Goal: Task Accomplishment & Management: Complete application form

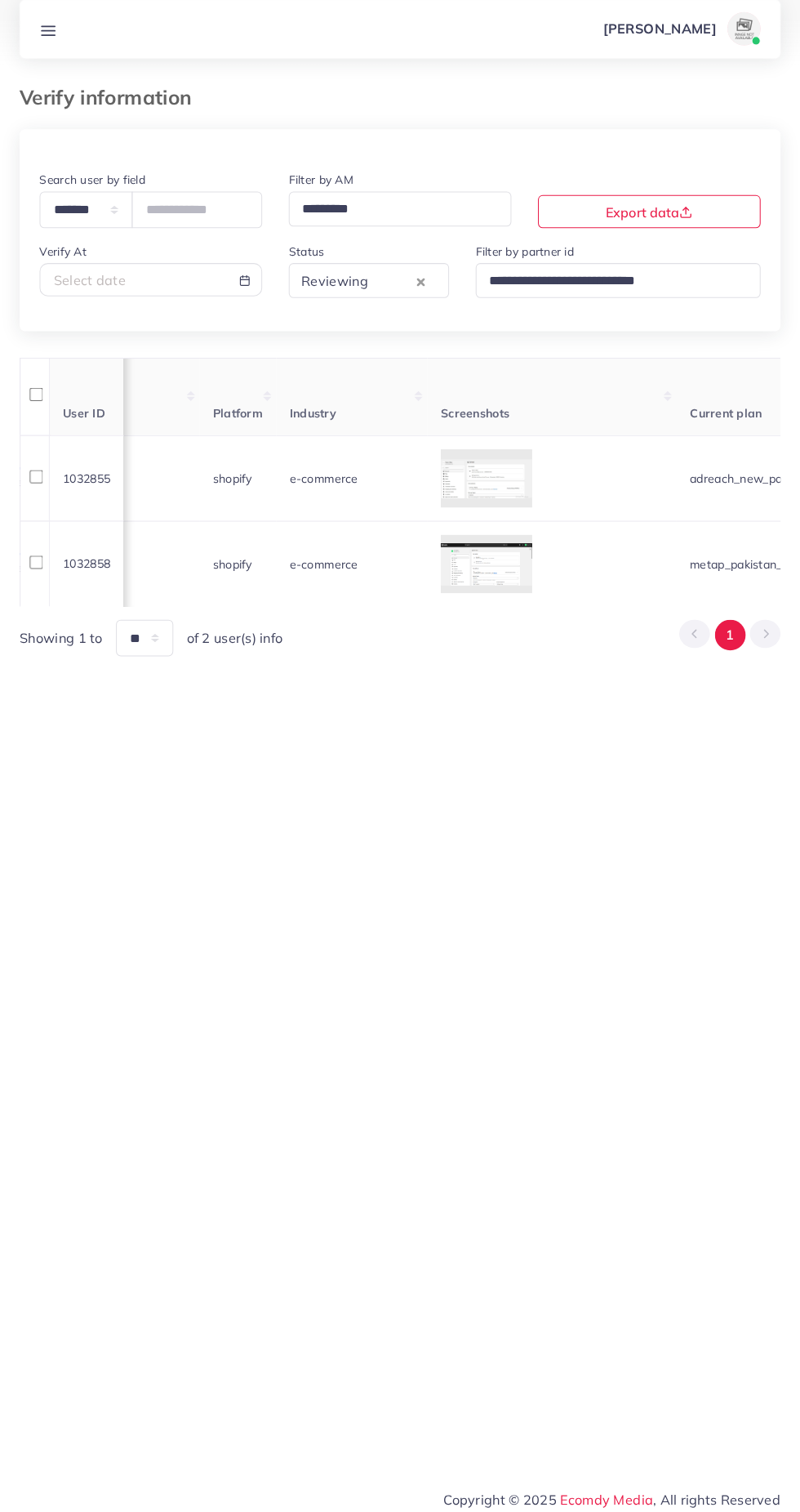
scroll to position [0, 1171]
click at [525, 495] on div at bounding box center [480, 487] width 90 height 57
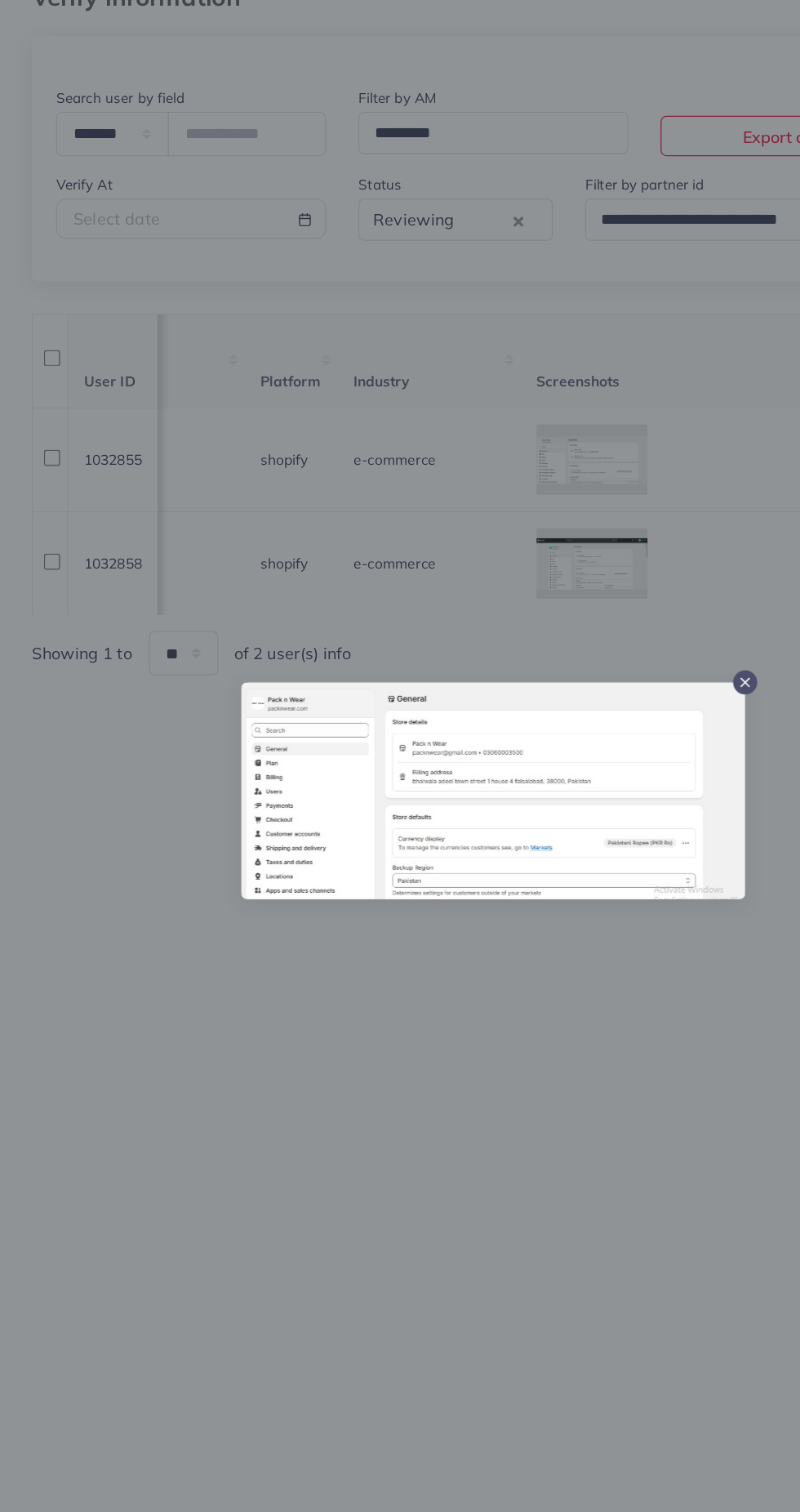
click at [604, 663] on icon at bounding box center [604, 668] width 13 height 13
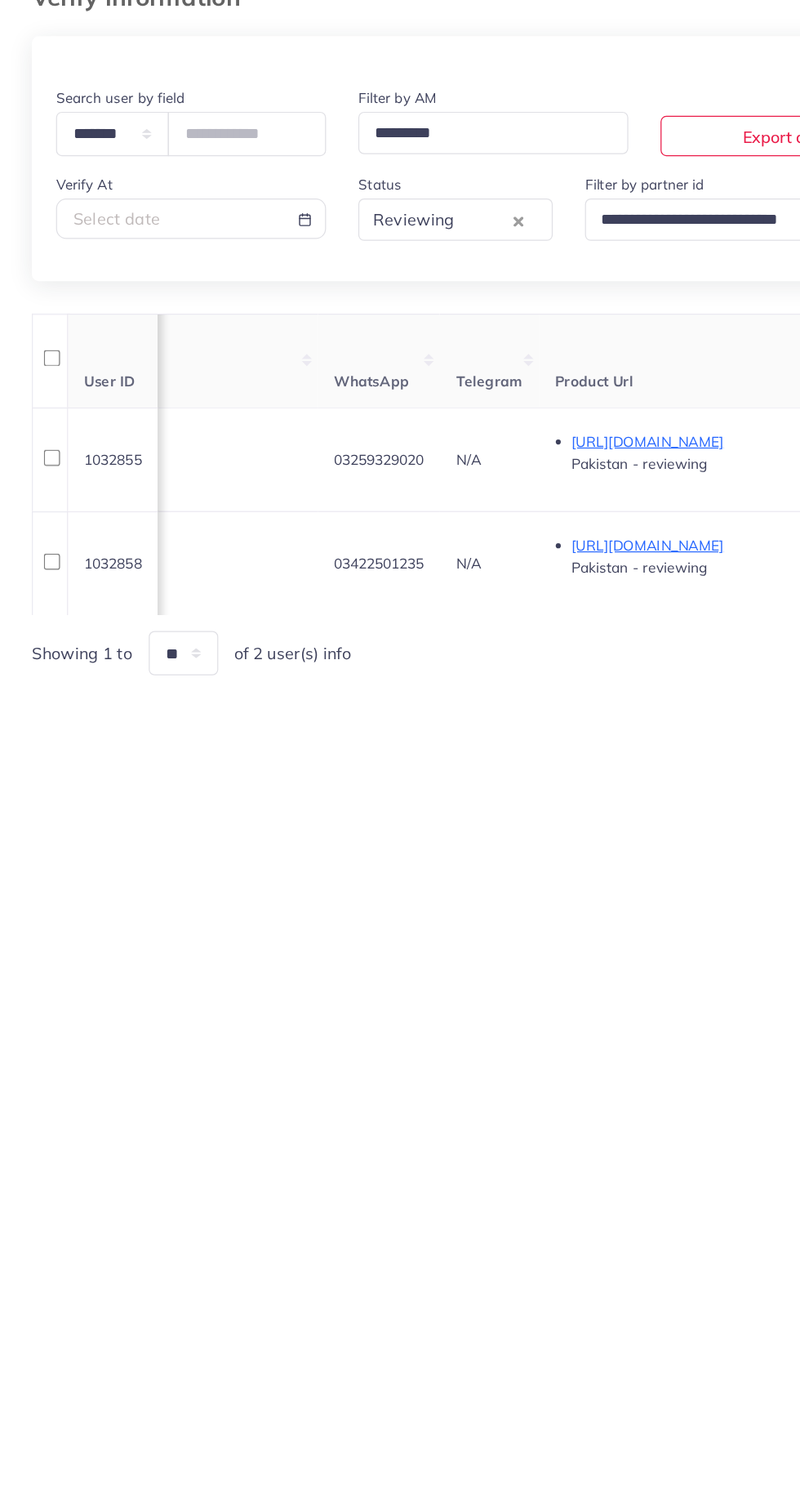
scroll to position [0, 645]
copy span "03259329020"
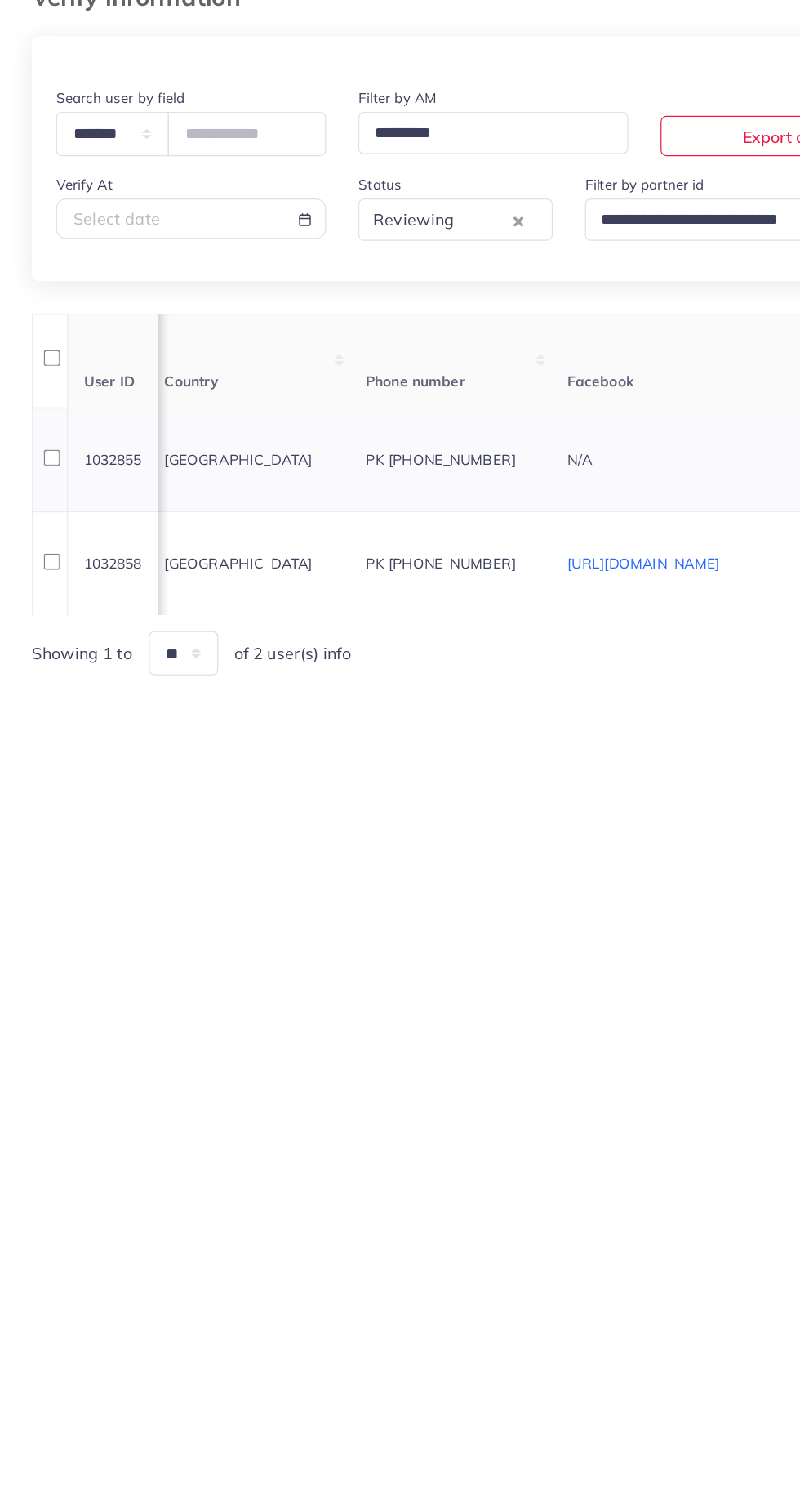
scroll to position [0, 0]
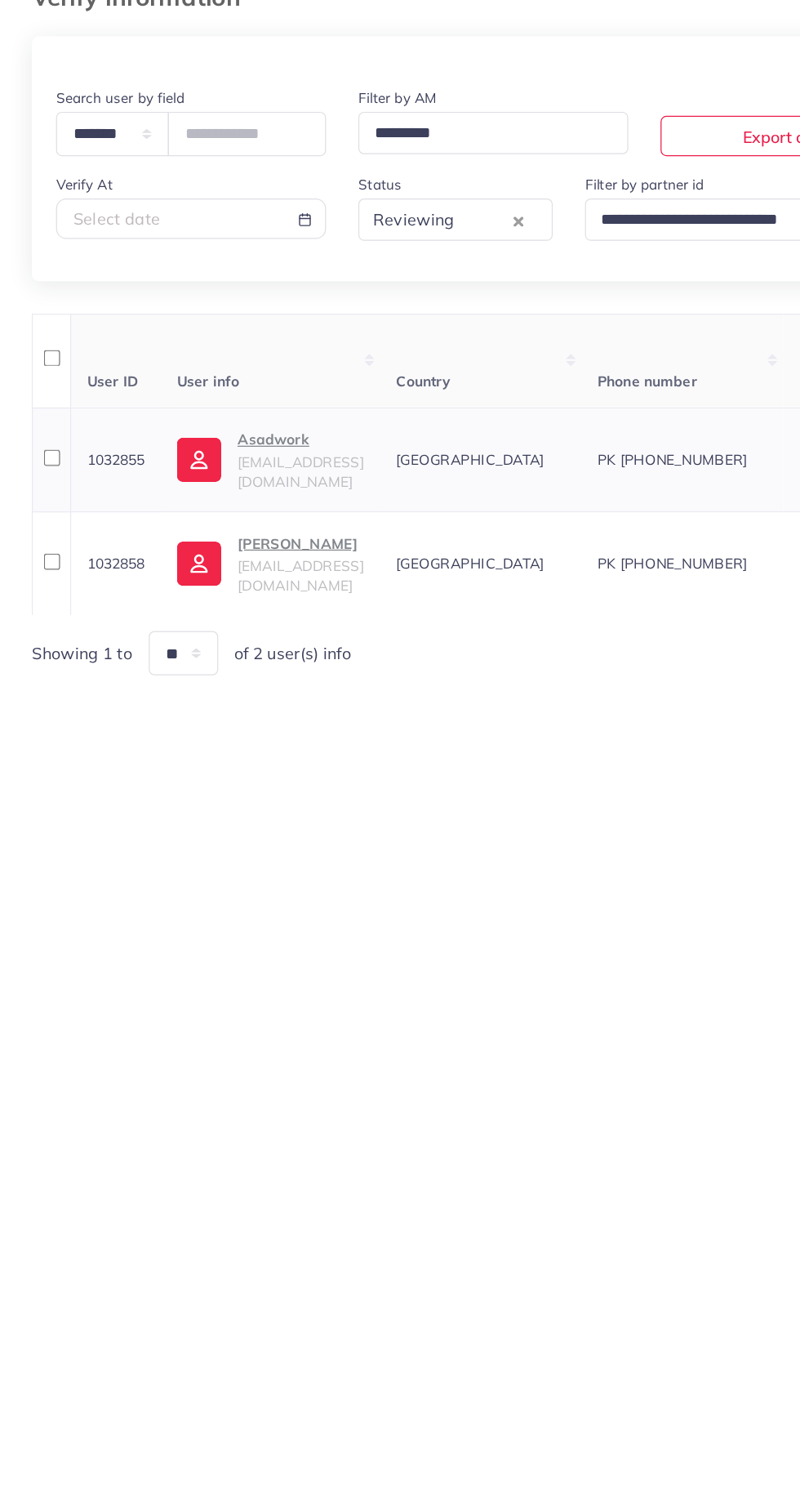
click at [254, 498] on span "asadwork7899@gmail.com" at bounding box center [243, 497] width 102 height 31
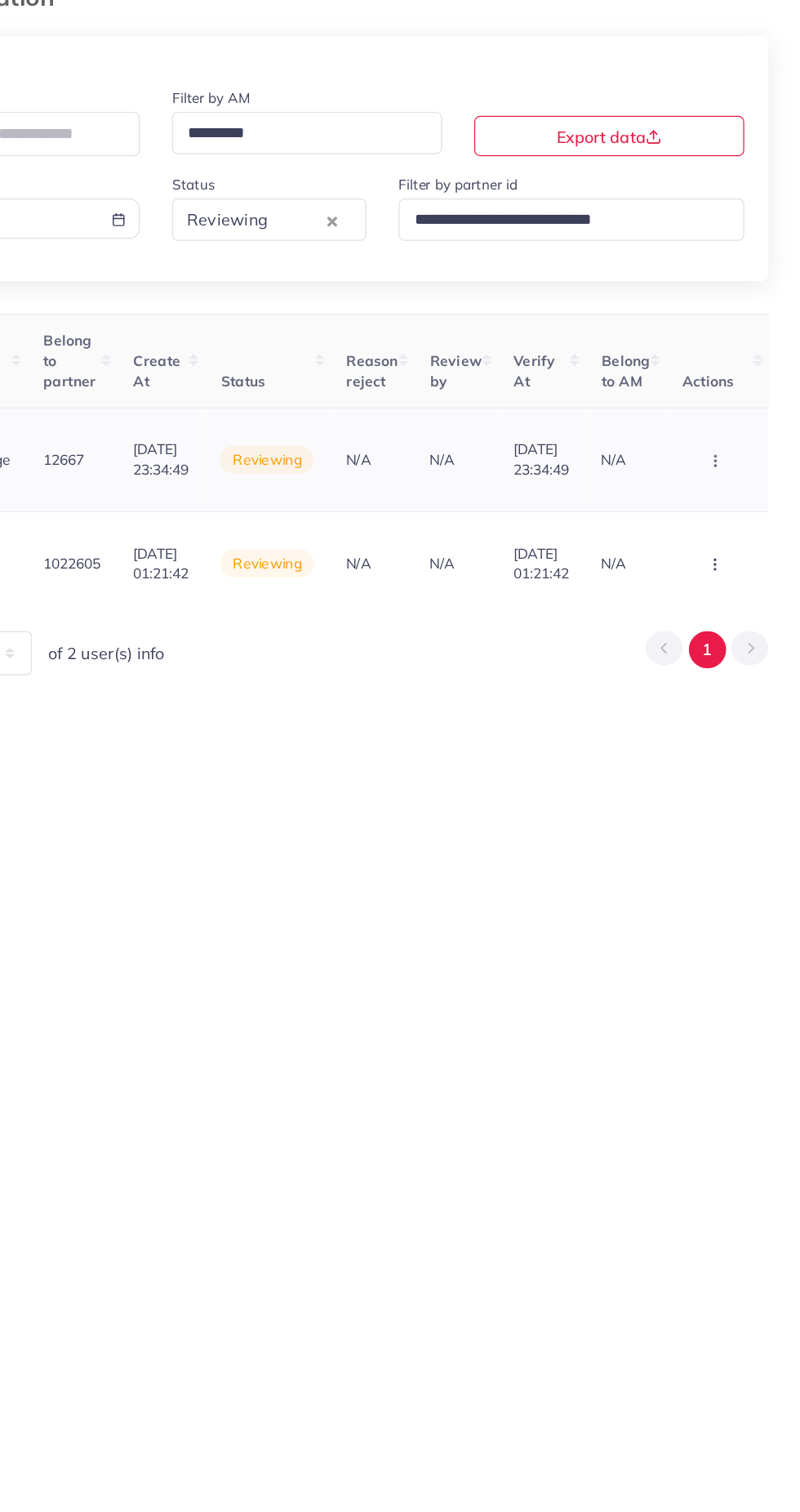
click at [734, 491] on icon "button" at bounding box center [730, 488] width 13 height 13
click at [705, 430] on link "Reject" at bounding box center [704, 434] width 129 height 36
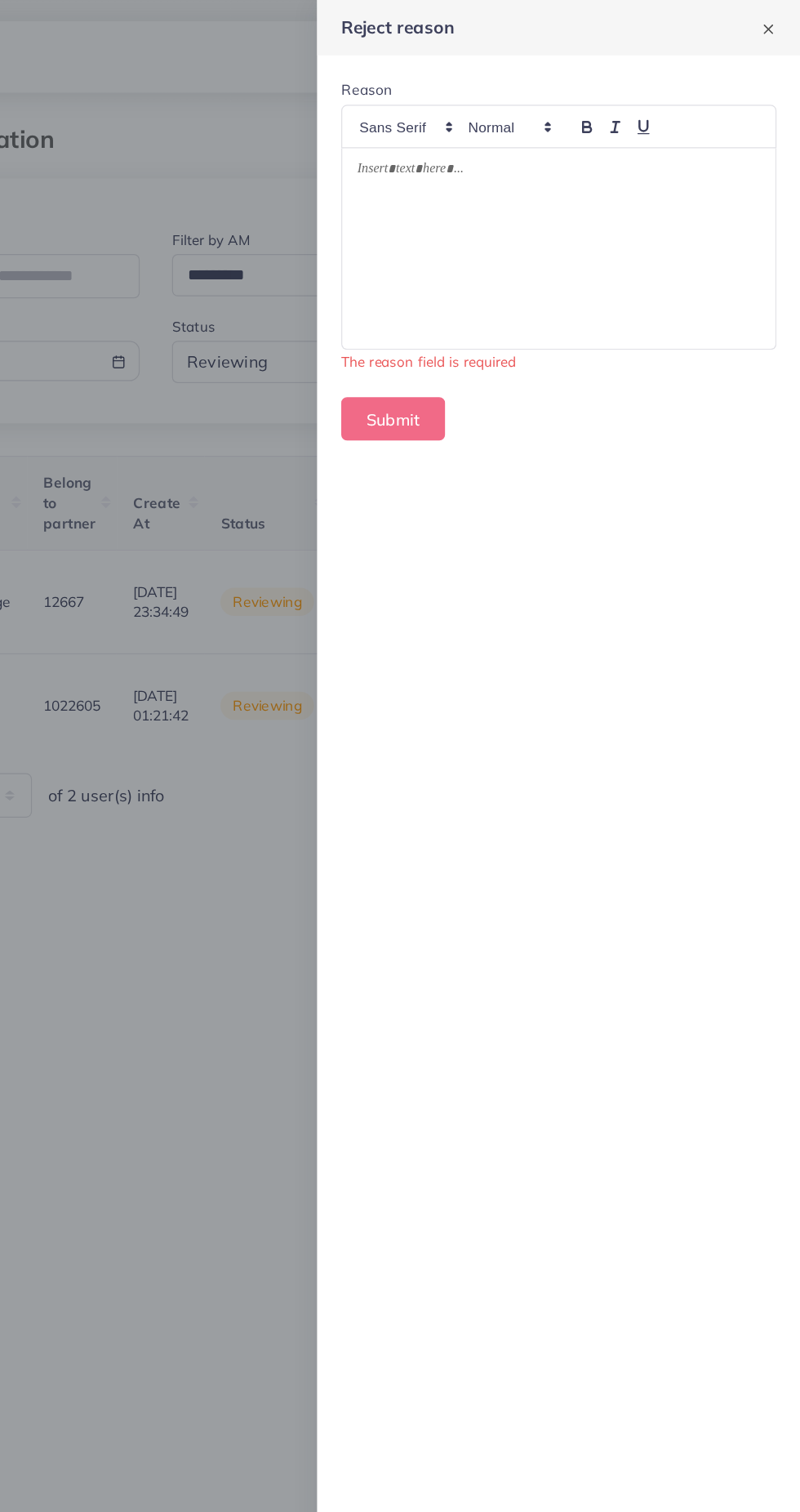
click at [684, 183] on div at bounding box center [604, 201] width 351 height 162
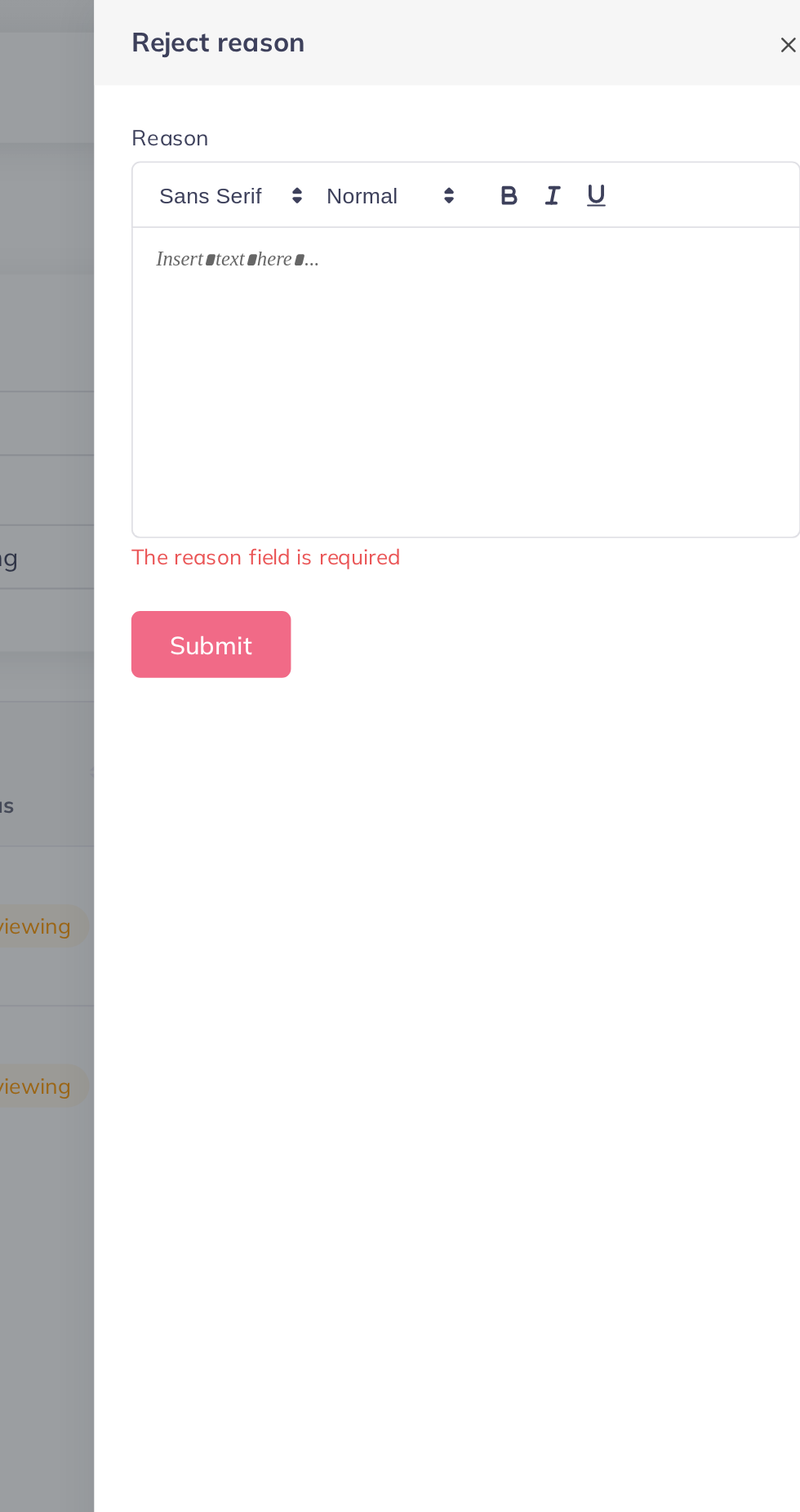
click at [392, 503] on div at bounding box center [400, 756] width 800 height 1512
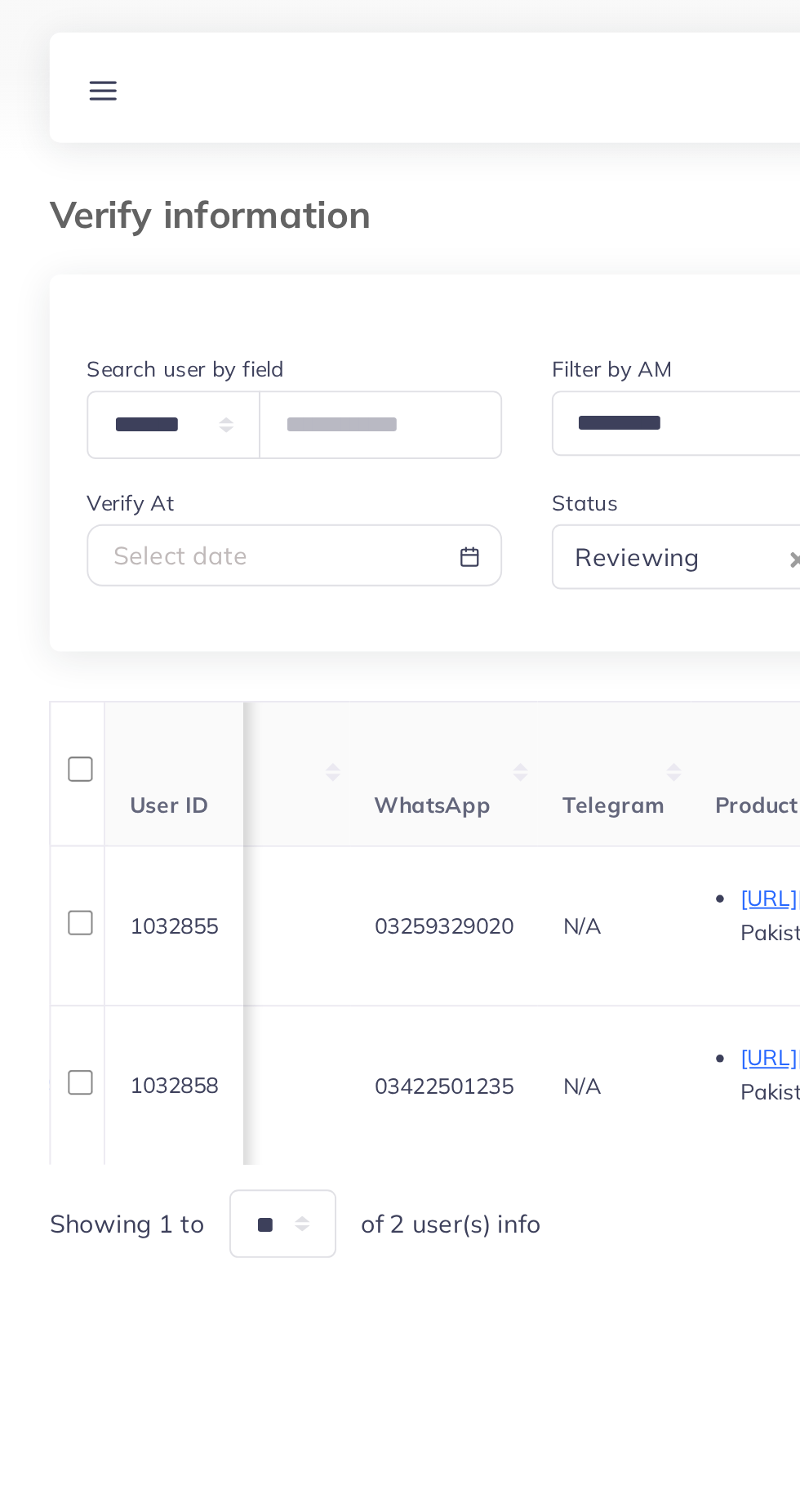
scroll to position [0, 714]
copy span "03422501235"
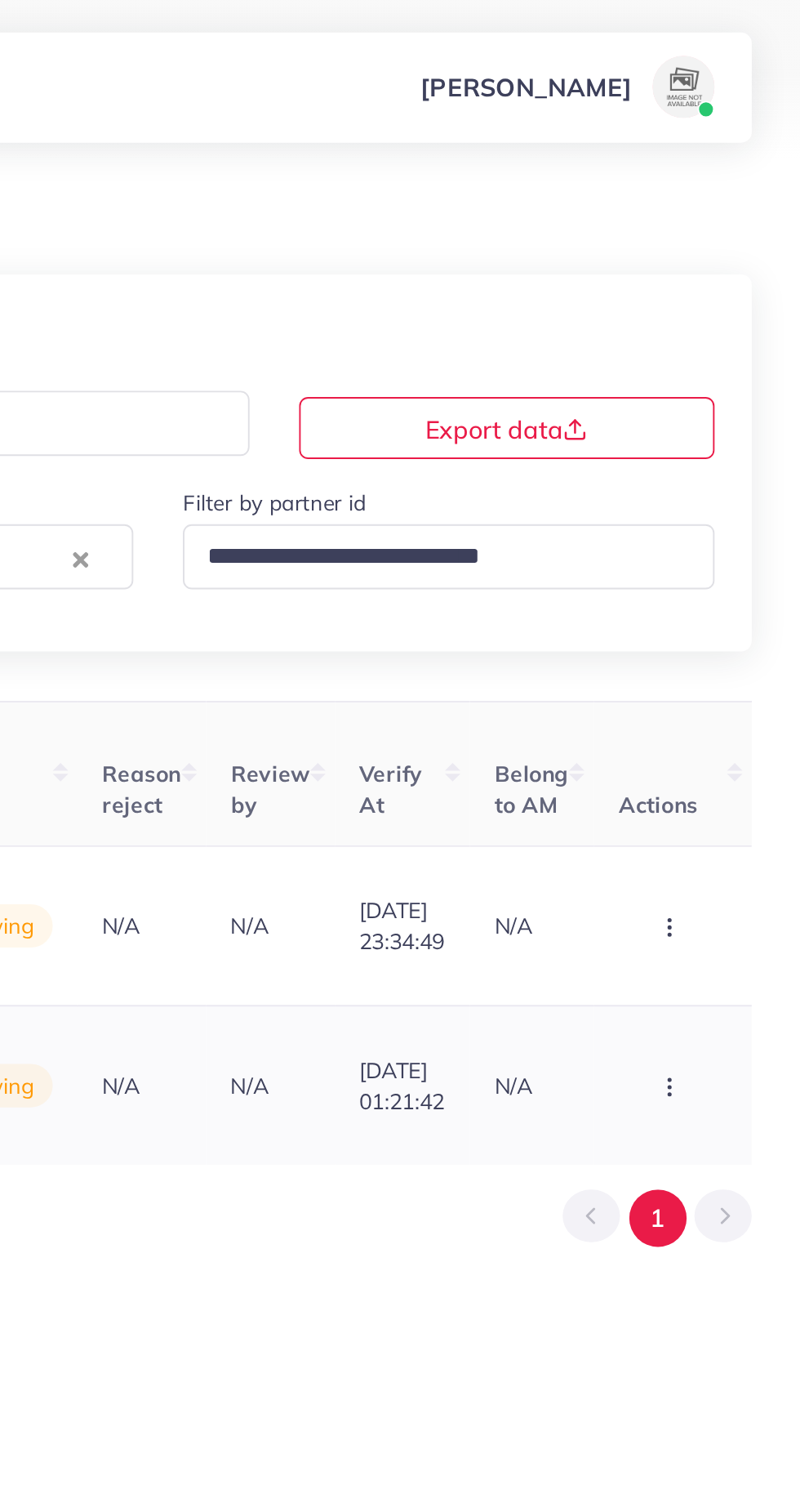
scroll to position [0, 0]
click at [749, 486] on button "button" at bounding box center [732, 488] width 57 height 37
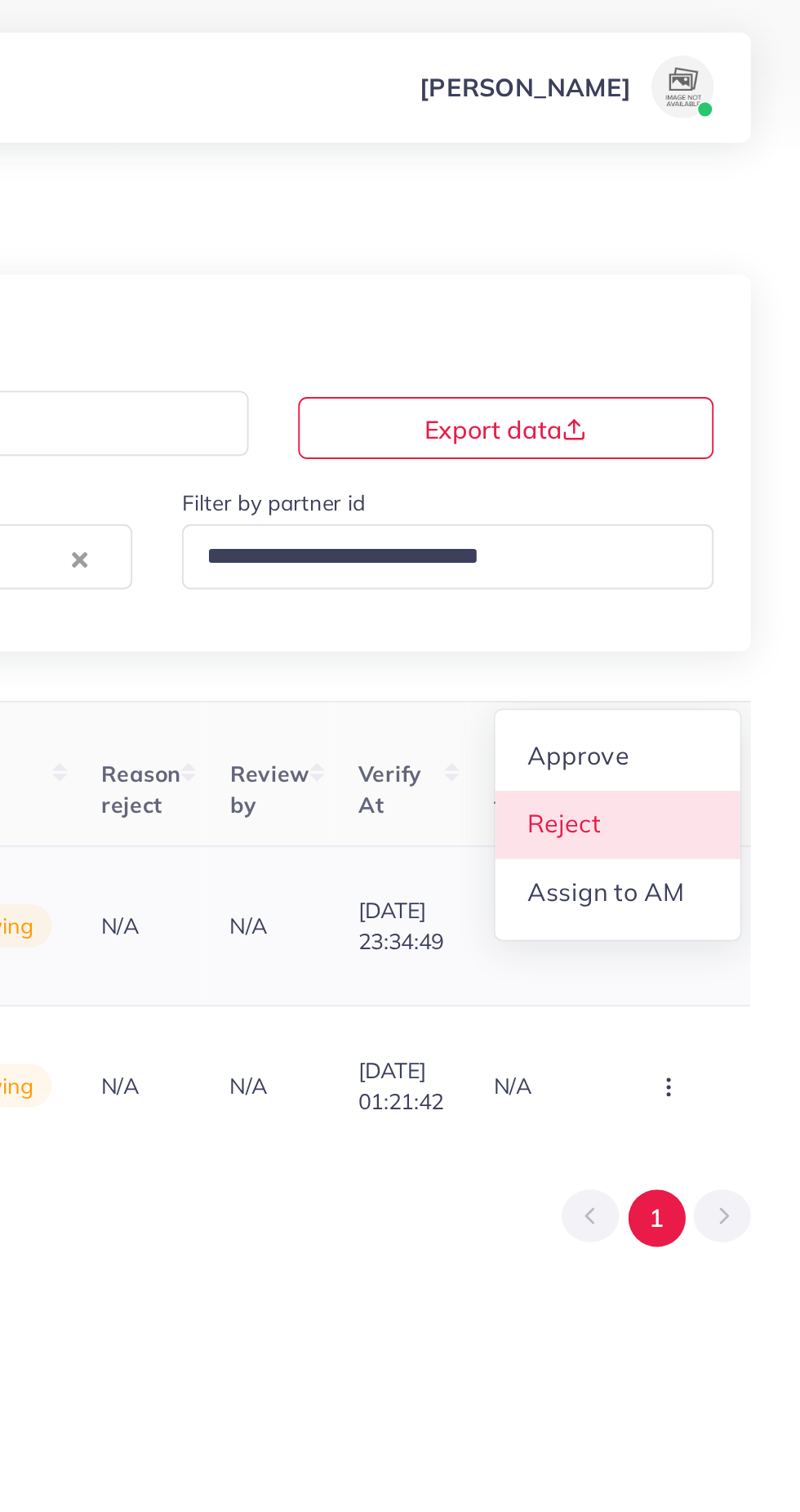
click at [718, 430] on link "Reject" at bounding box center [704, 434] width 129 height 36
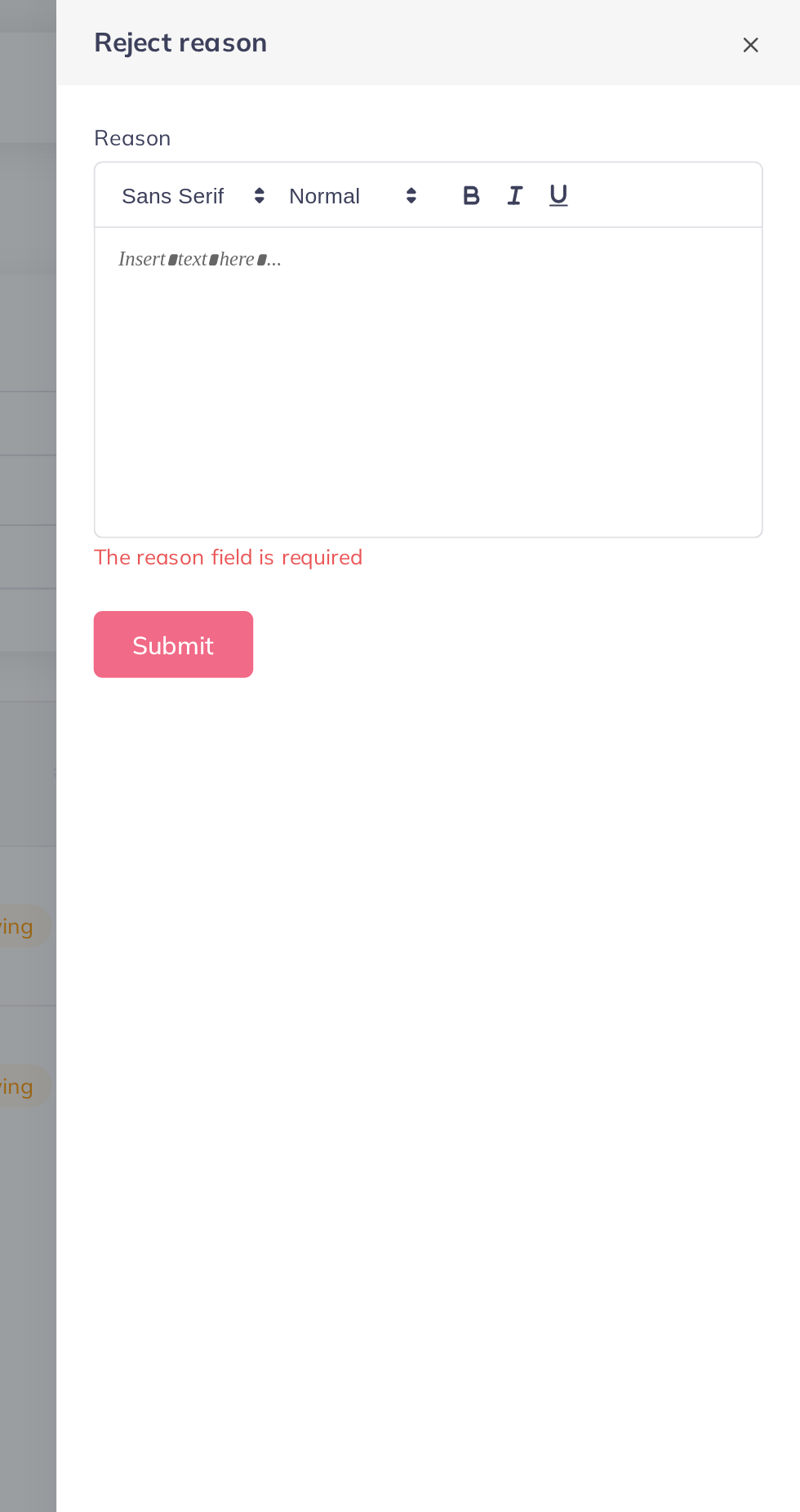
click at [683, 197] on div at bounding box center [604, 201] width 351 height 162
click at [651, 199] on div at bounding box center [604, 201] width 351 height 162
click at [499, 208] on div at bounding box center [604, 201] width 351 height 162
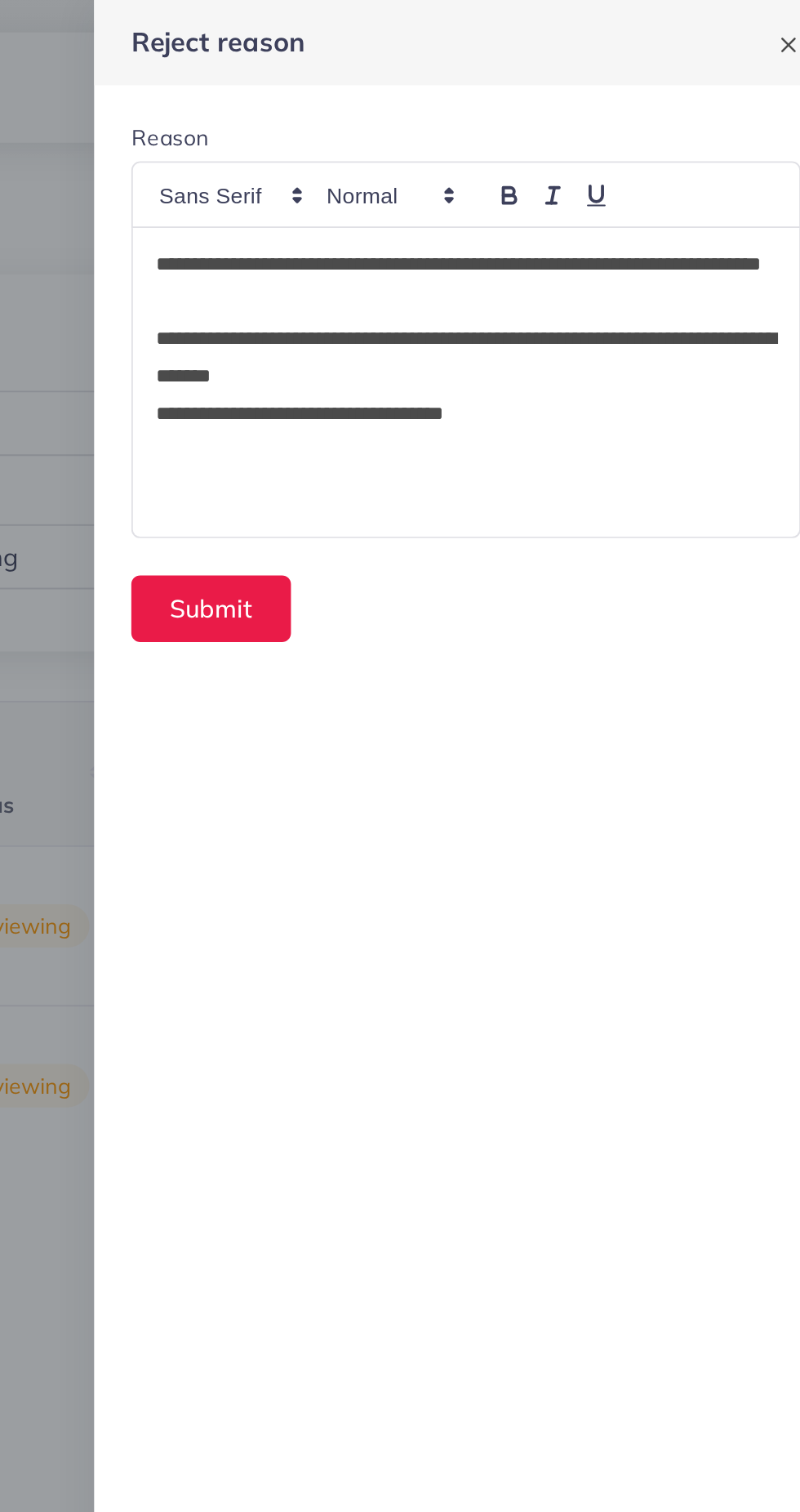
click at [645, 228] on div "**********" at bounding box center [604, 201] width 351 height 162
click at [610, 226] on p "**********" at bounding box center [604, 218] width 327 height 19
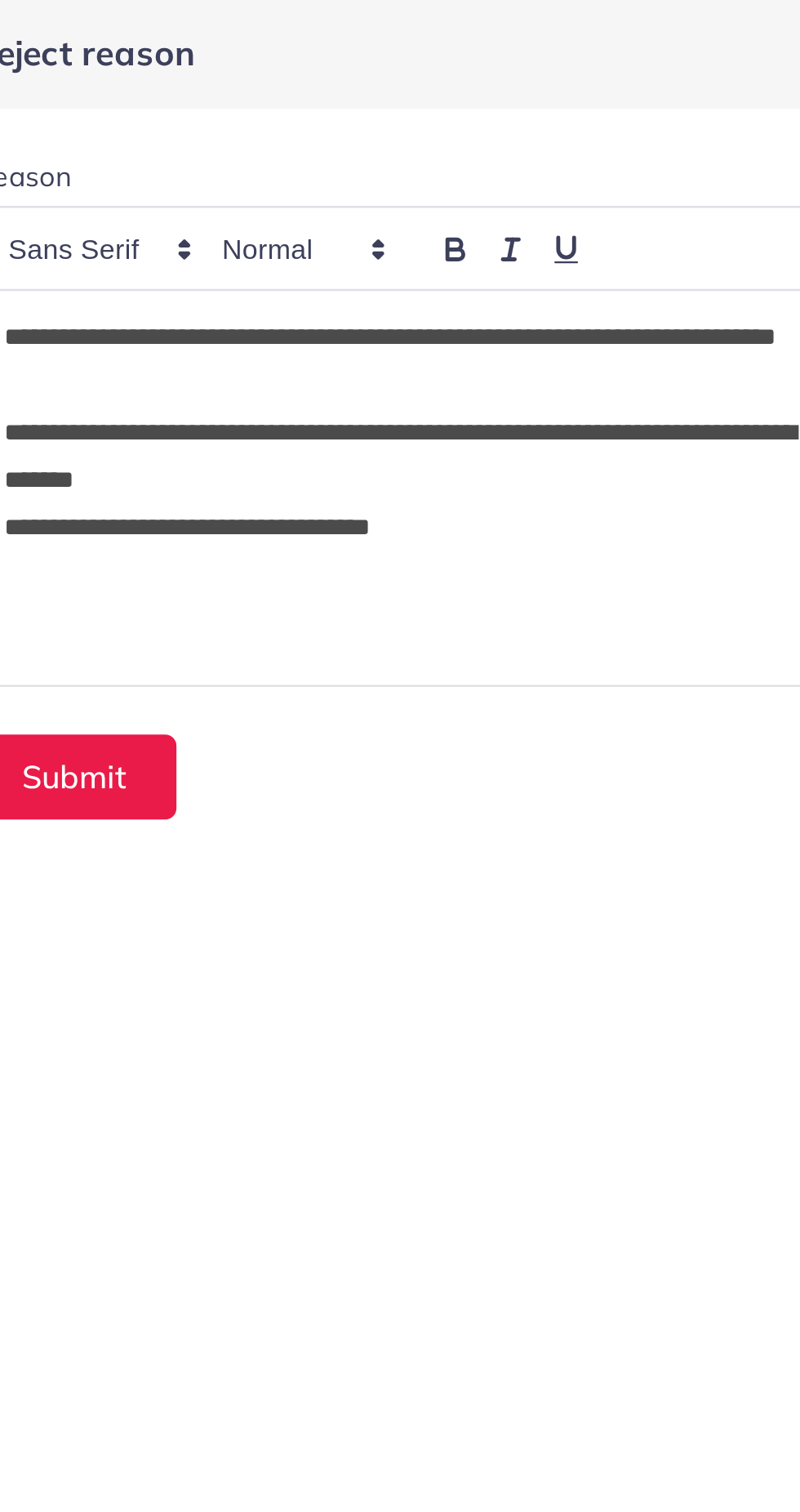
click at [568, 217] on p "**********" at bounding box center [604, 218] width 327 height 19
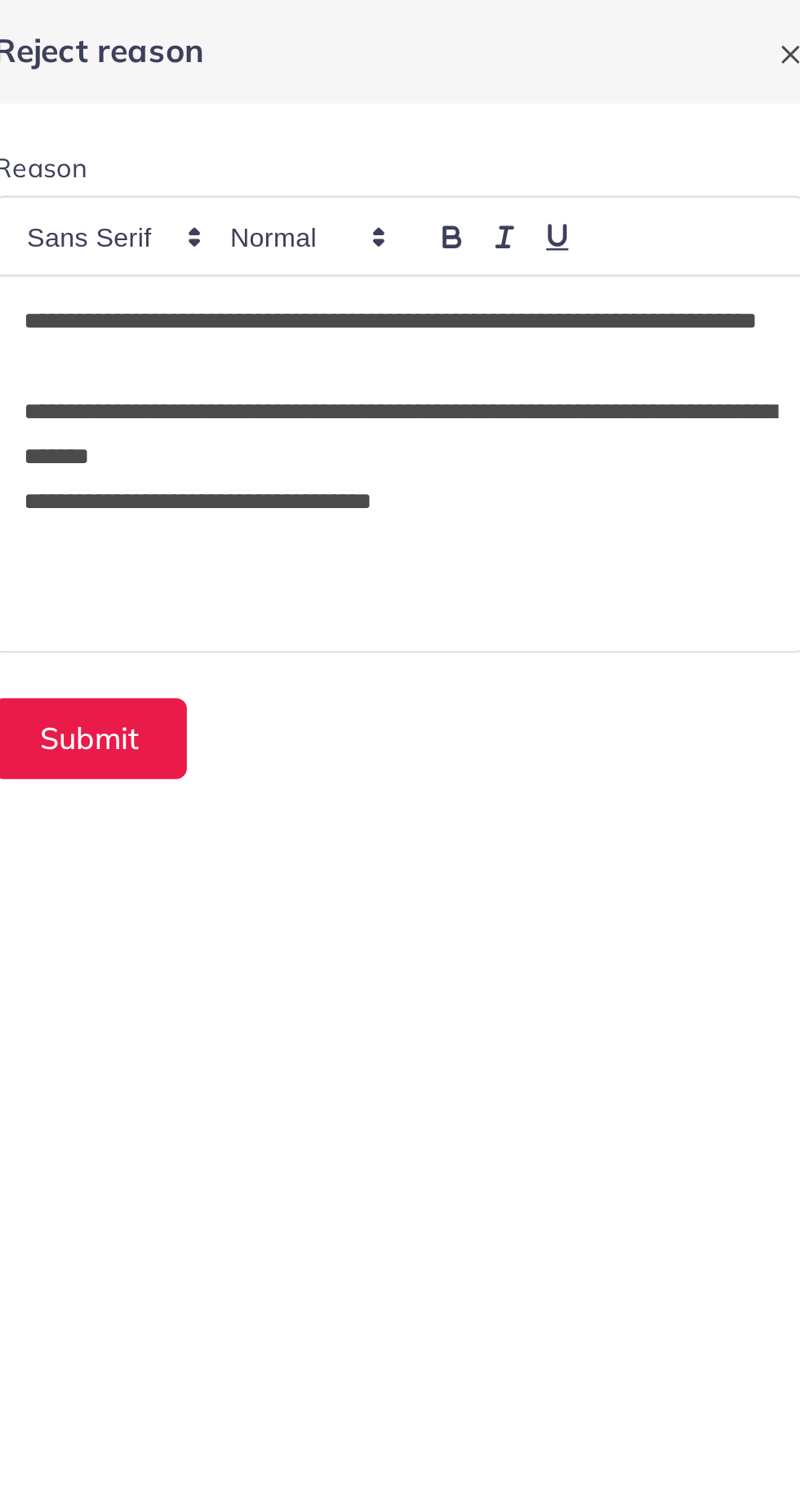
click at [556, 176] on p "**********" at bounding box center [604, 189] width 327 height 39
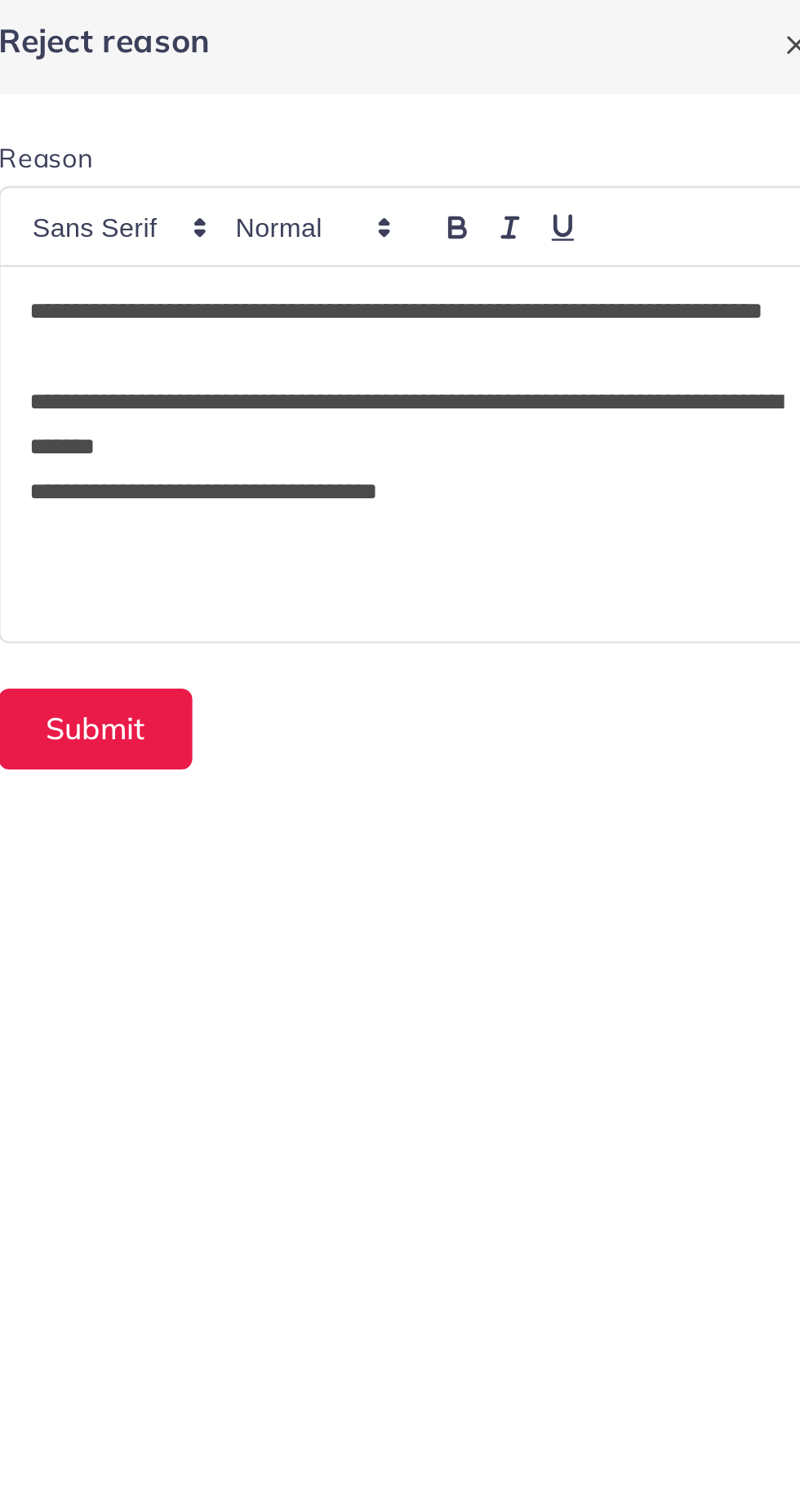
click at [527, 261] on div "**********" at bounding box center [604, 201] width 351 height 162
click at [658, 170] on p "**********" at bounding box center [604, 189] width 327 height 39
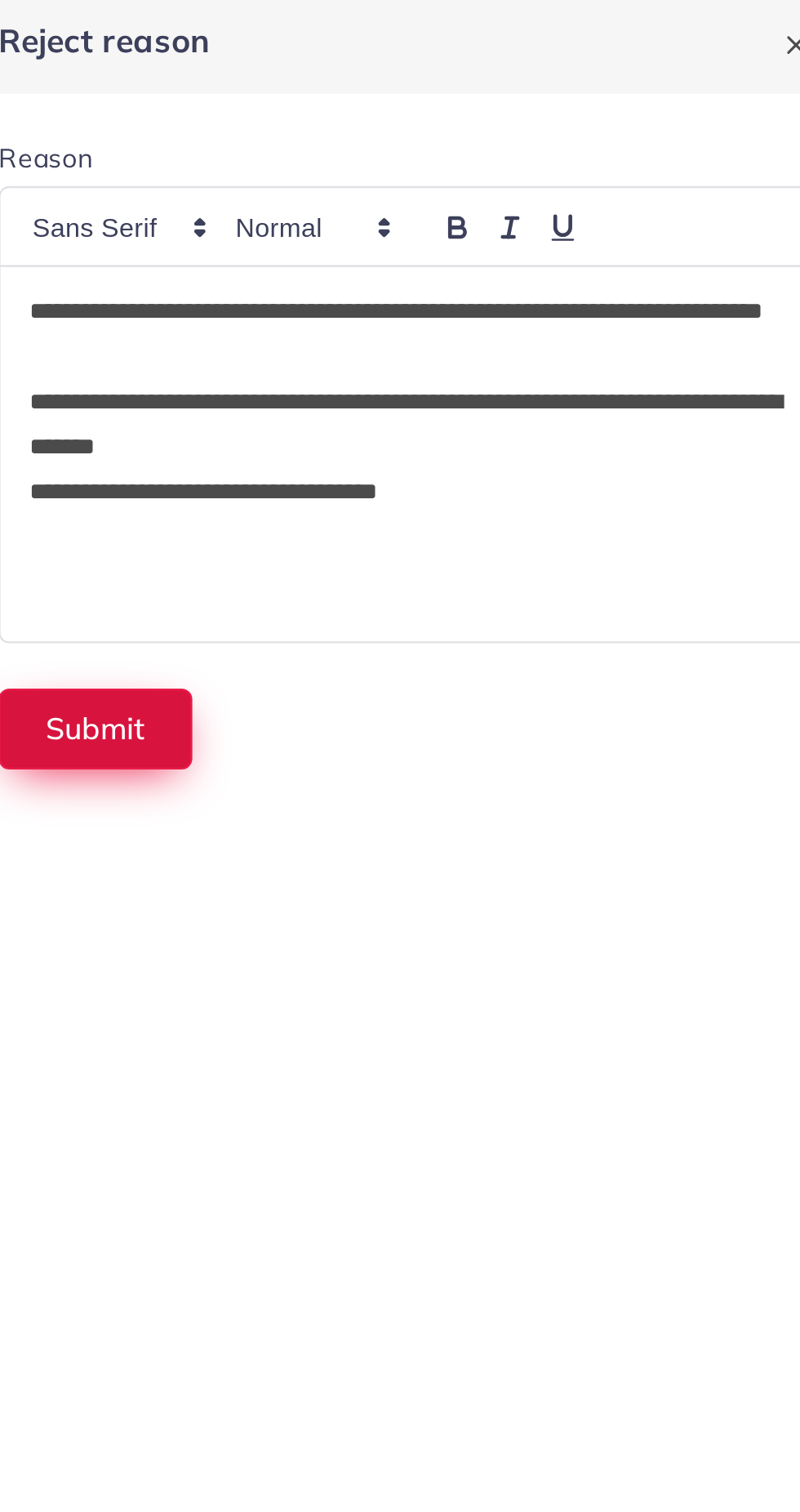
click at [498, 322] on button "Submit" at bounding box center [469, 320] width 84 height 35
click at [465, 325] on button "Submit" at bounding box center [469, 320] width 84 height 35
click at [461, 303] on button "Submit" at bounding box center [469, 320] width 84 height 35
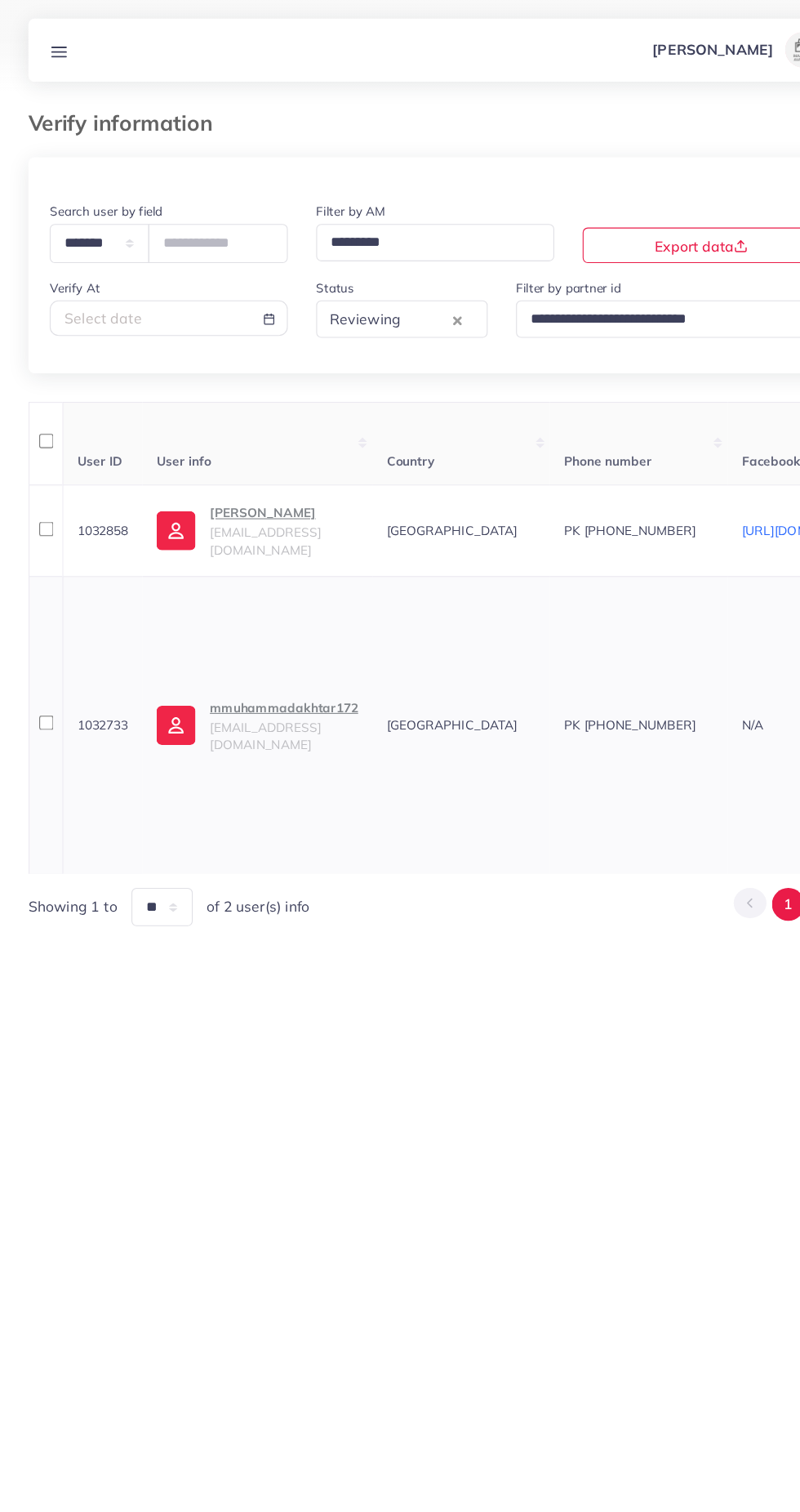
click at [293, 668] on span "mmuhammadakhtar172@gmail.com" at bounding box center [243, 676] width 102 height 31
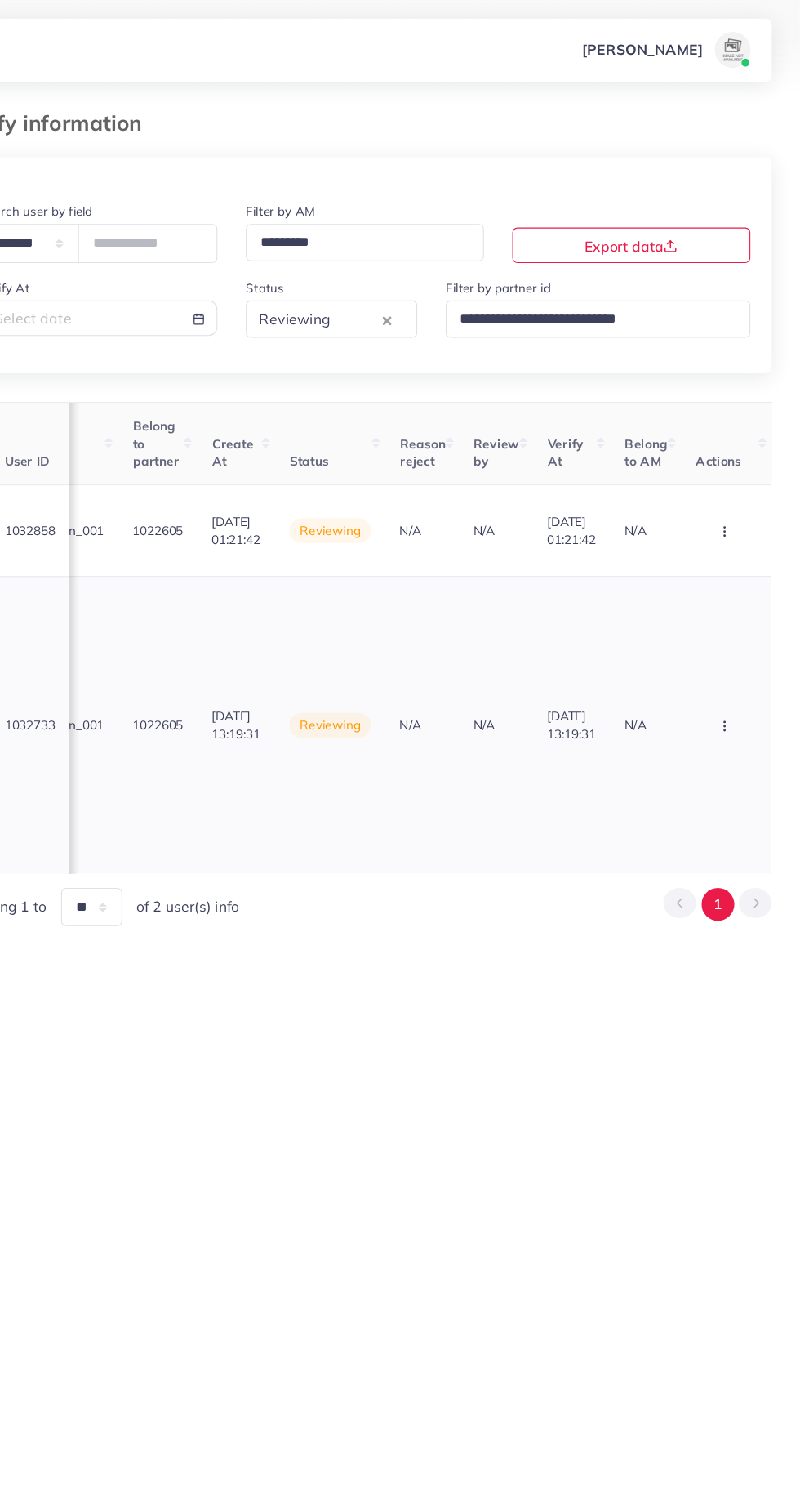
scroll to position [0, 1943]
click at [731, 666] on circle "button" at bounding box center [731, 666] width 1 height 1
click at [703, 556] on link "Approve" at bounding box center [705, 545] width 129 height 36
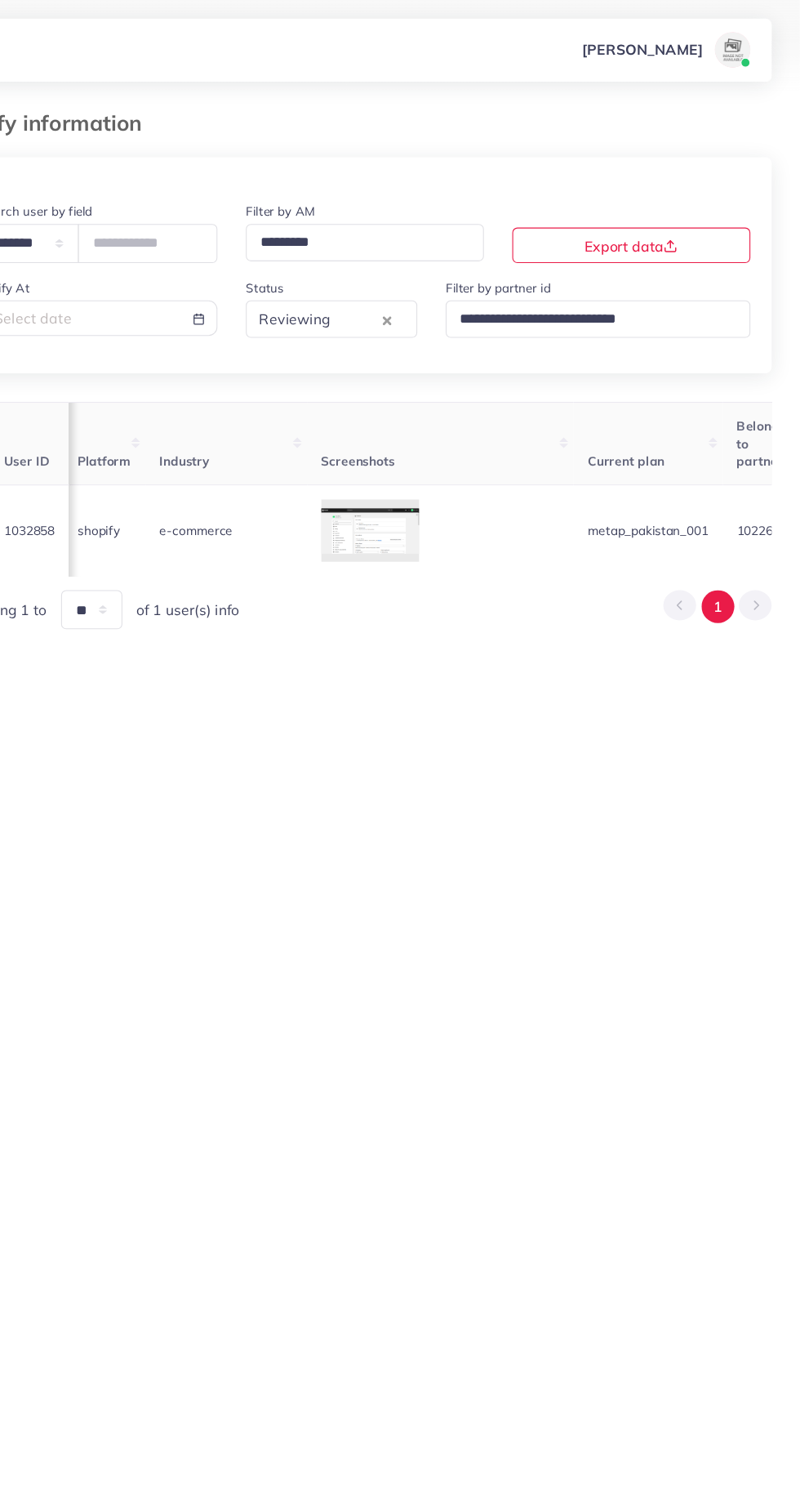
scroll to position [0, 1243]
click at [454, 503] on div at bounding box center [409, 487] width 90 height 57
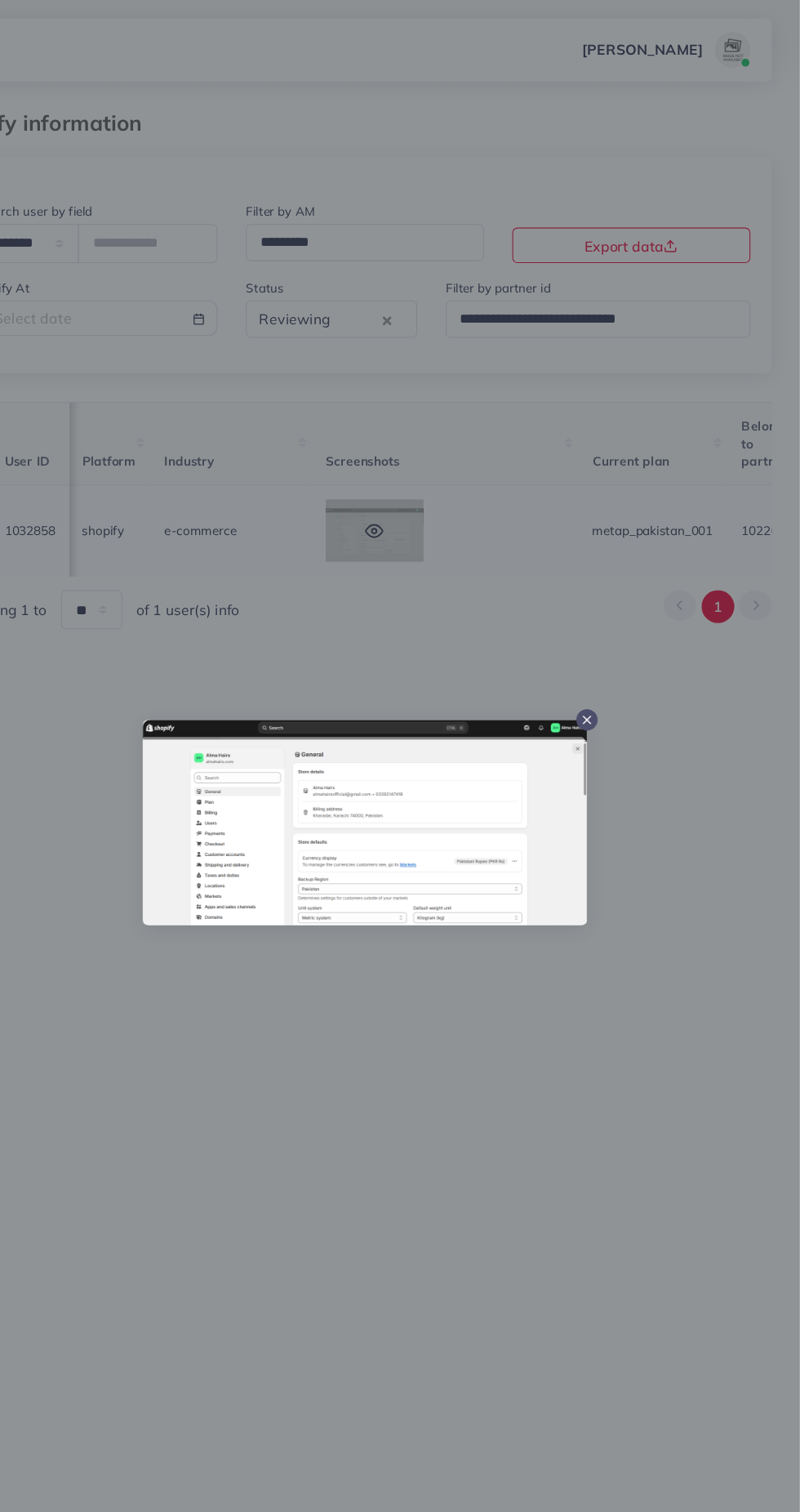
scroll to position [0, 0]
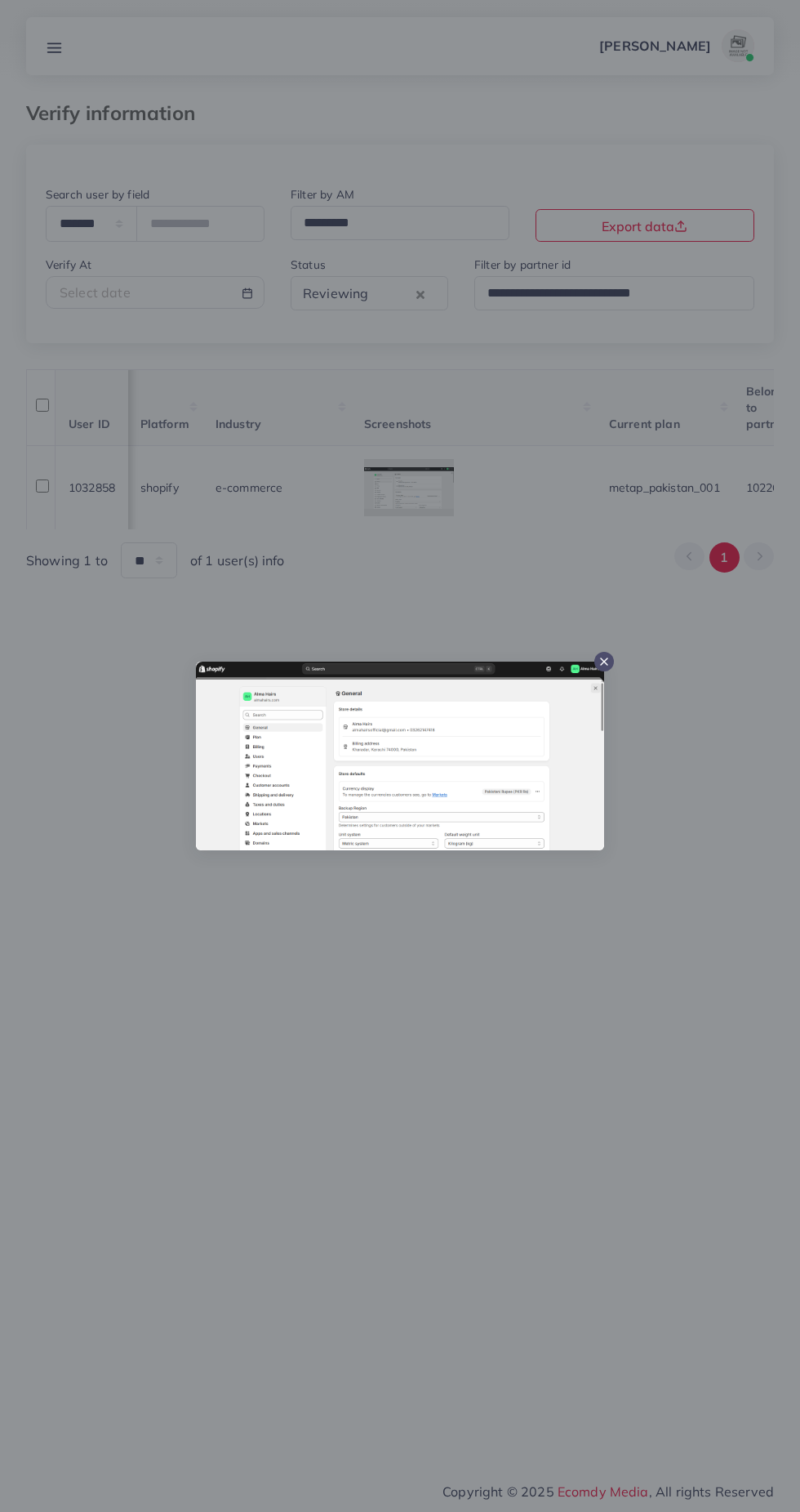
click at [606, 669] on div at bounding box center [604, 662] width 19 height 19
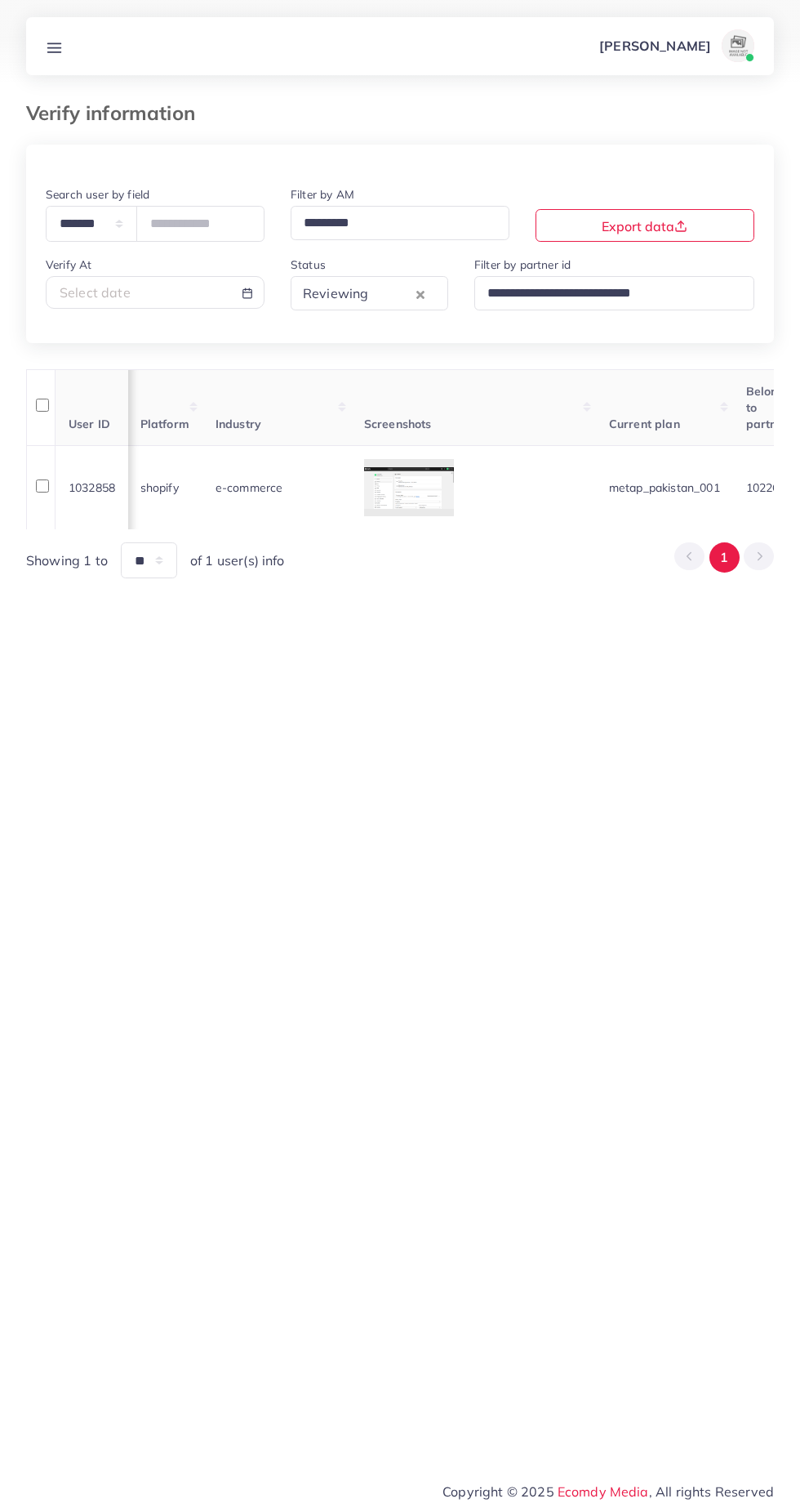
click at [498, 725] on div "**********" at bounding box center [400, 734] width 800 height 1468
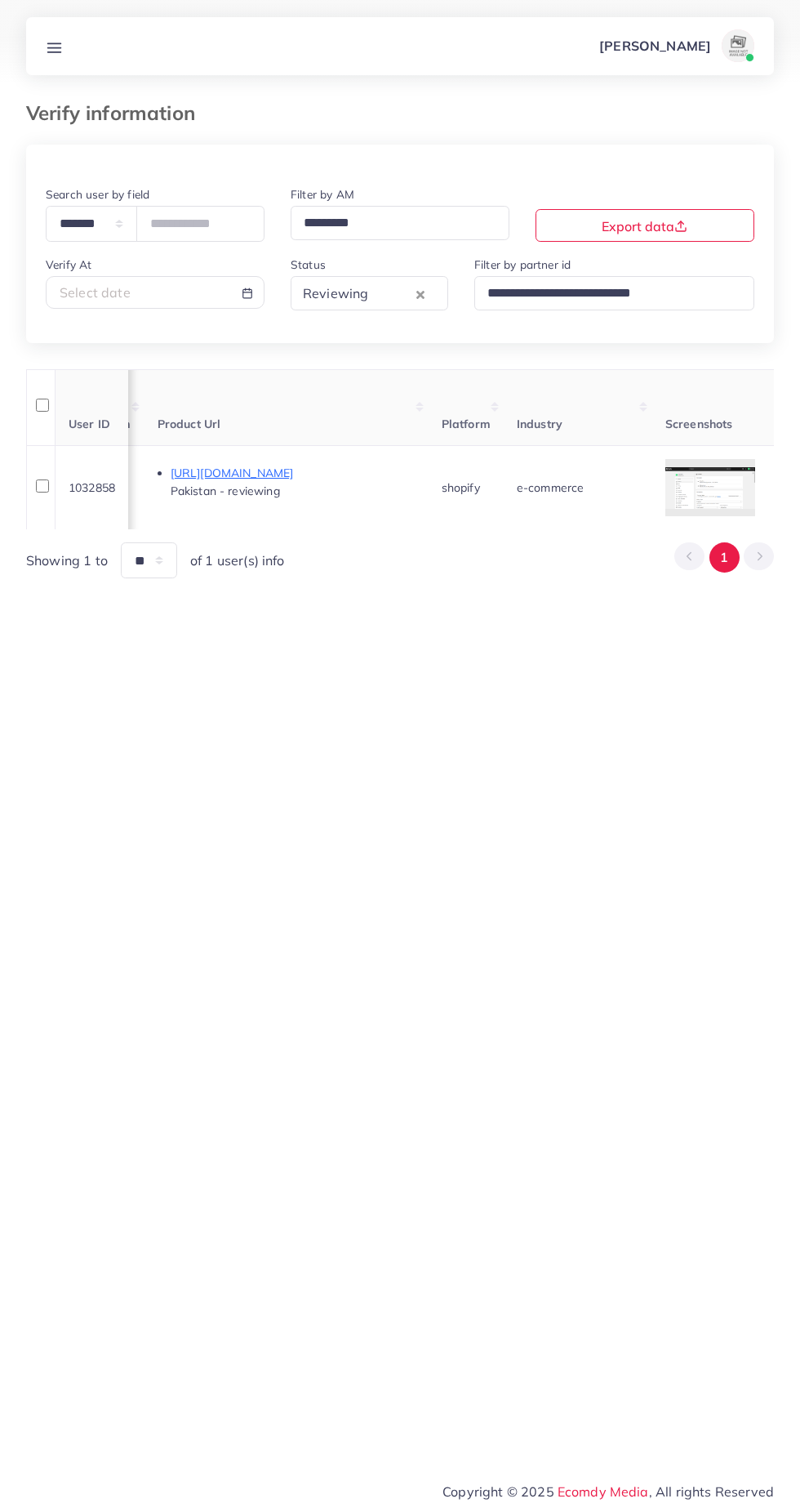
scroll to position [0, 888]
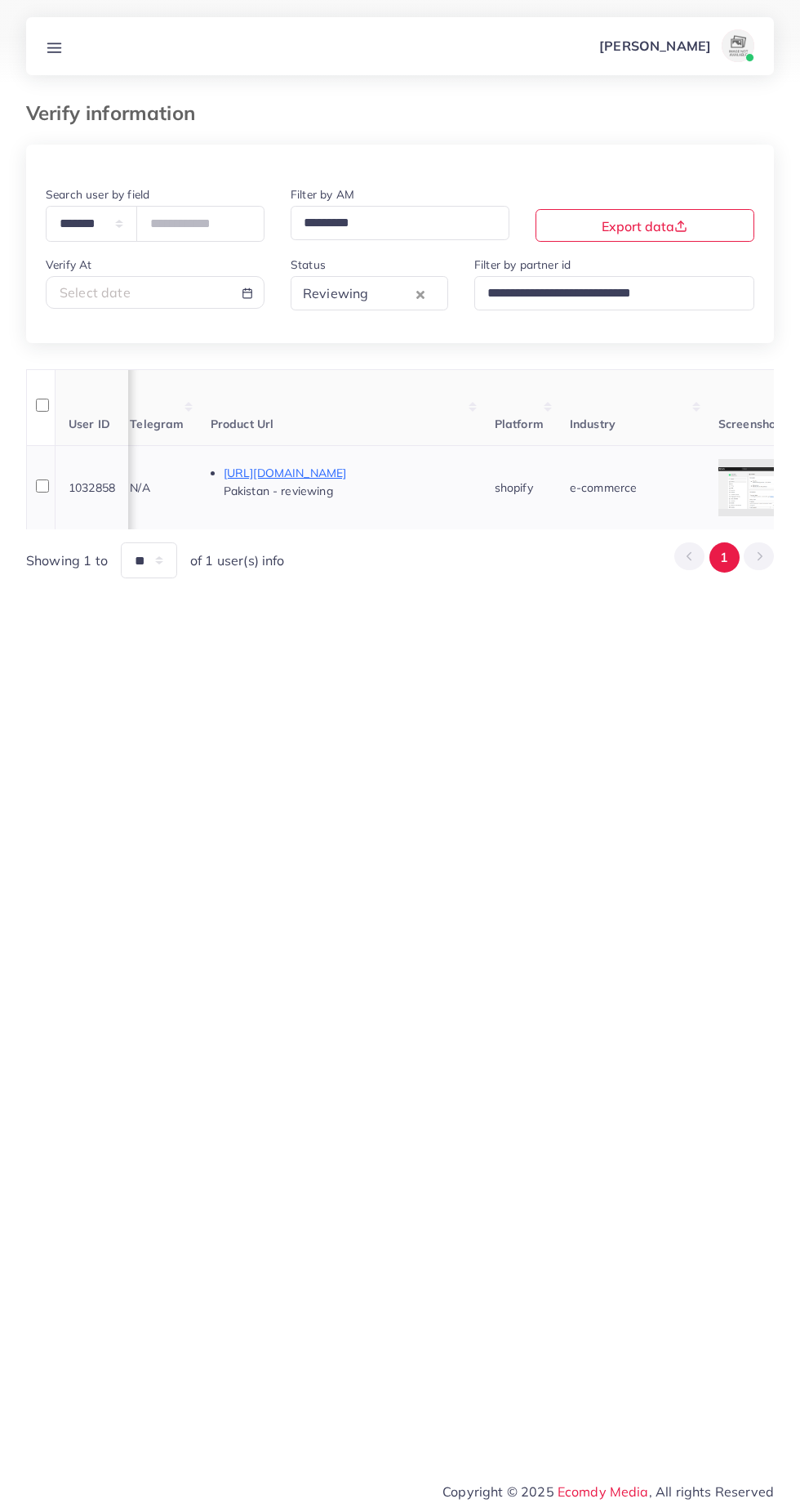
click at [426, 477] on p "https://elvashhairextension.com/collections/hair-topper/products/azadi-sale-15x…" at bounding box center [347, 473] width 245 height 19
click at [468, 468] on p "https://elvashhairextension.com/collections/hair-topper/products/azadi-sale-15x…" at bounding box center [347, 473] width 245 height 19
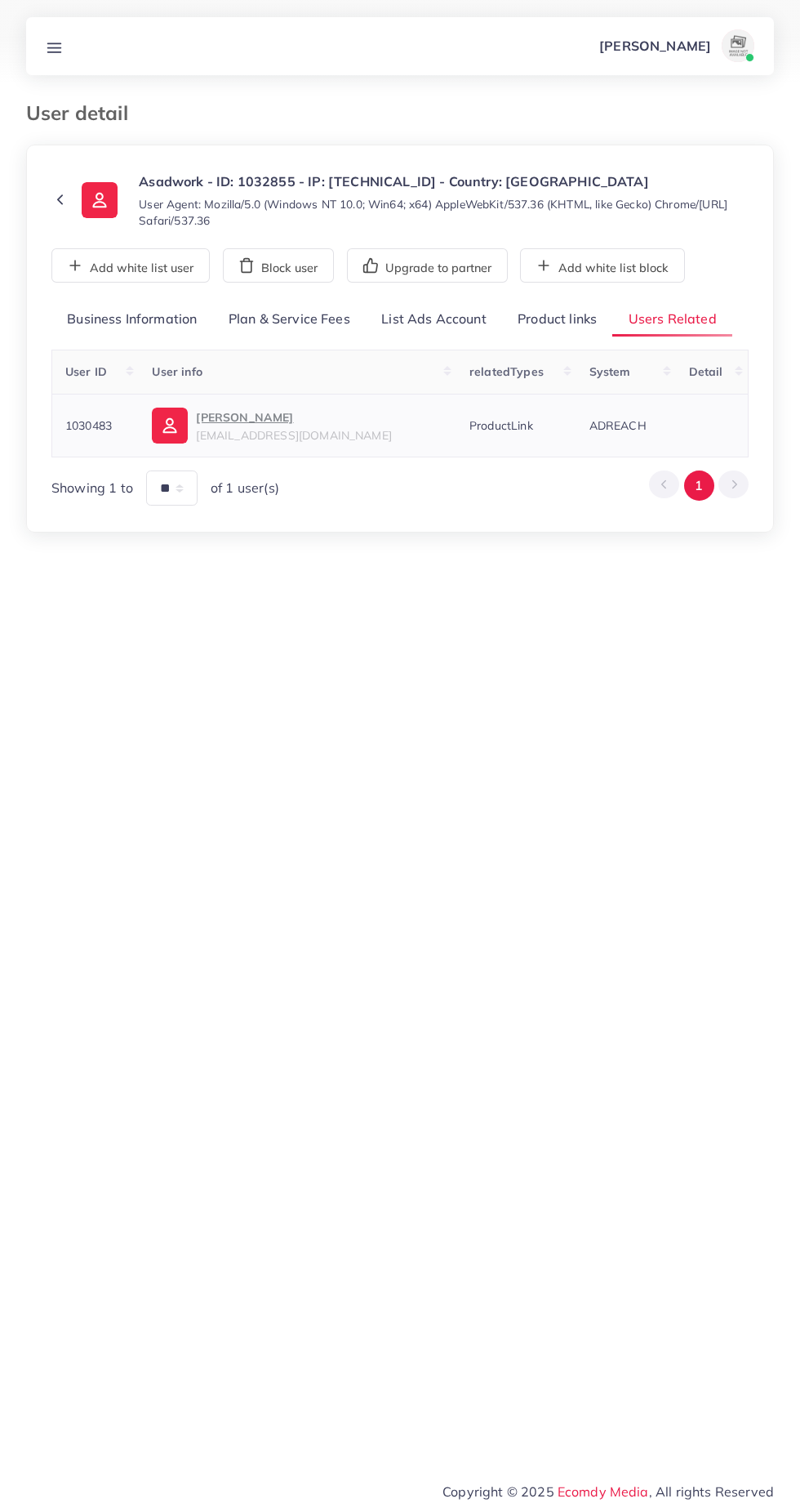
click at [407, 425] on link "[PERSON_NAME] [EMAIL_ADDRESS][DOMAIN_NAME]" at bounding box center [297, 425] width 291 height 36
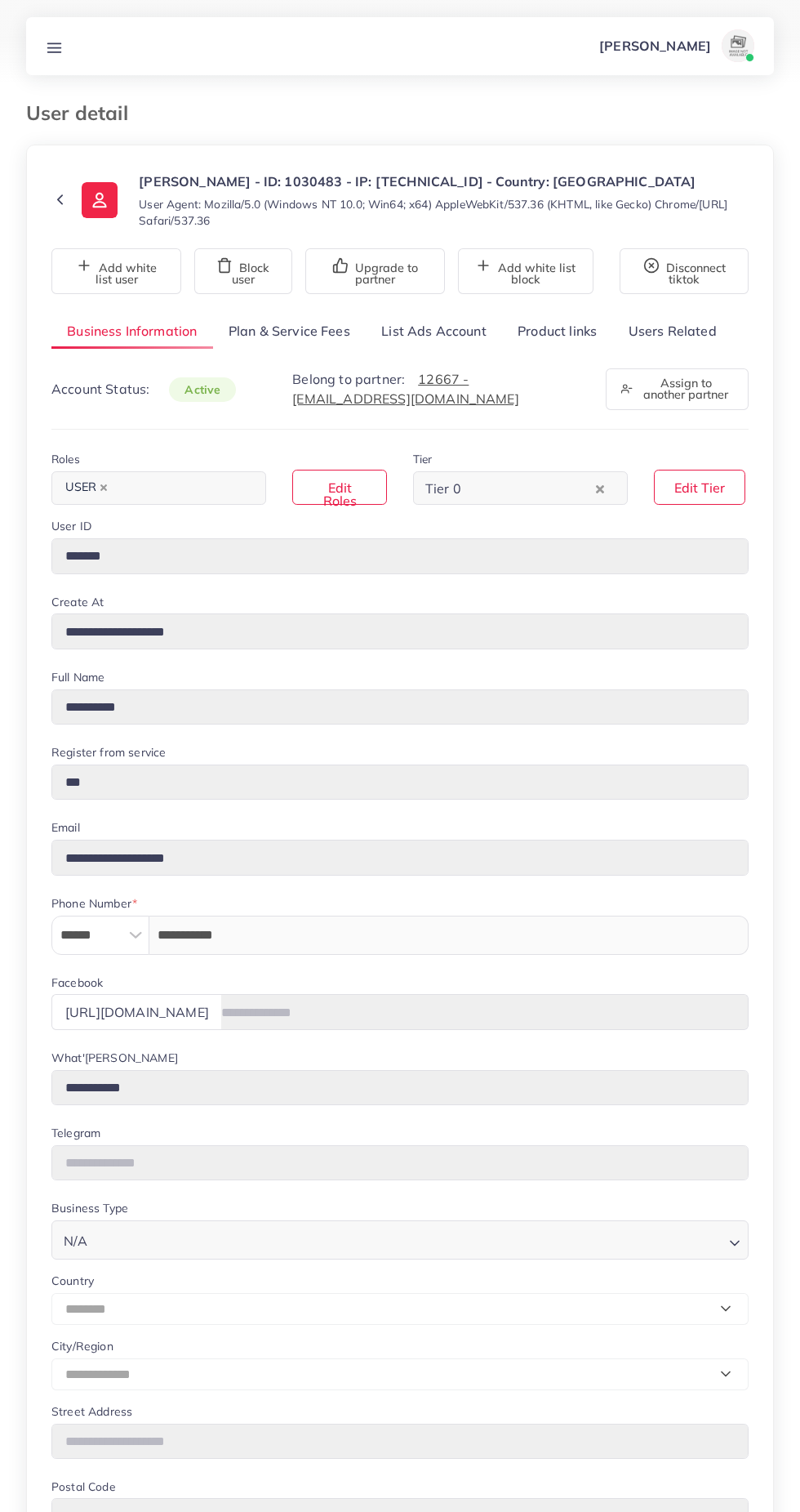
select select "********"
click at [435, 332] on link "List Ads Account" at bounding box center [434, 331] width 137 height 35
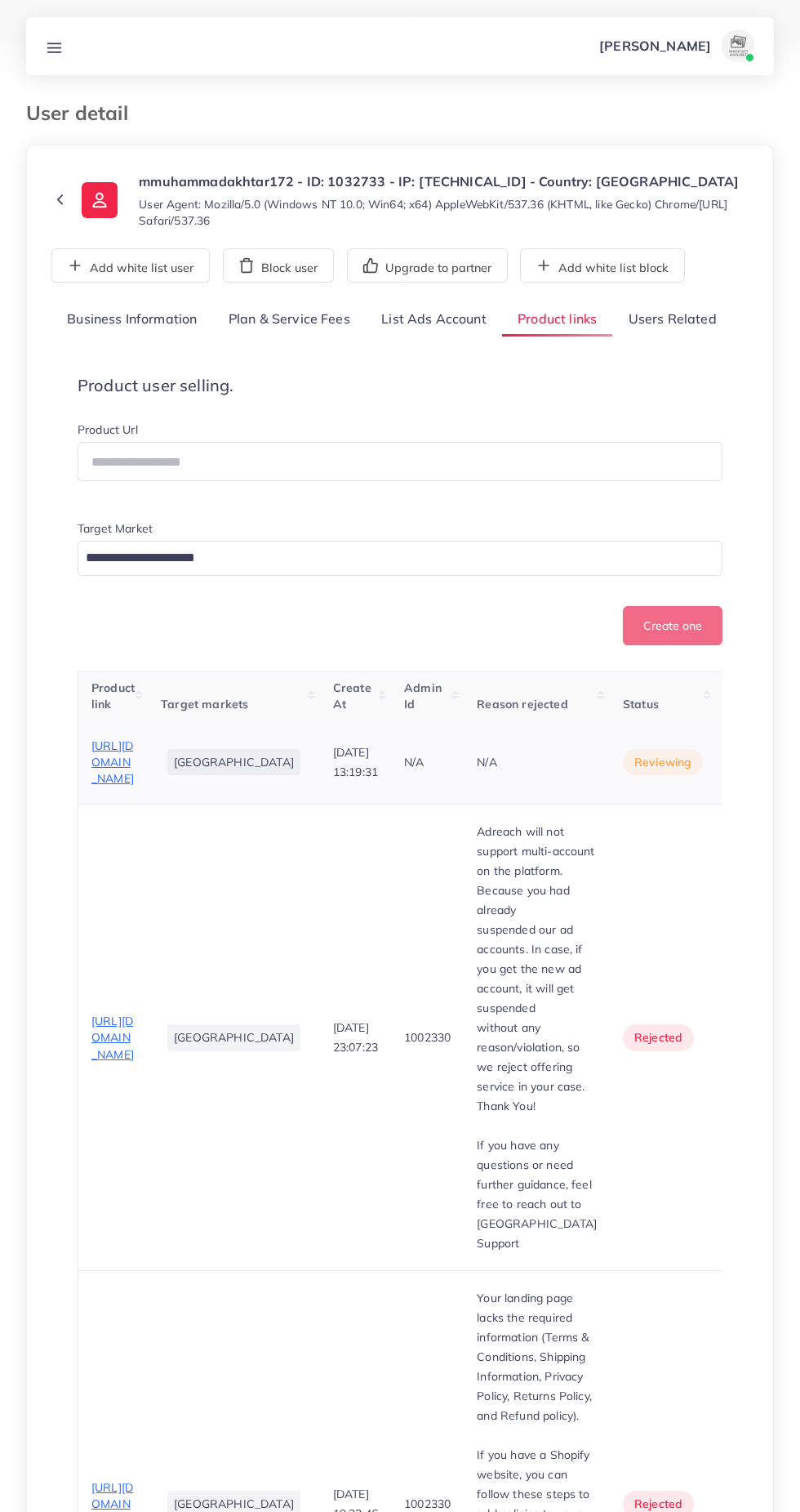
click at [108, 787] on span "[URL][DOMAIN_NAME]" at bounding box center [113, 762] width 42 height 49
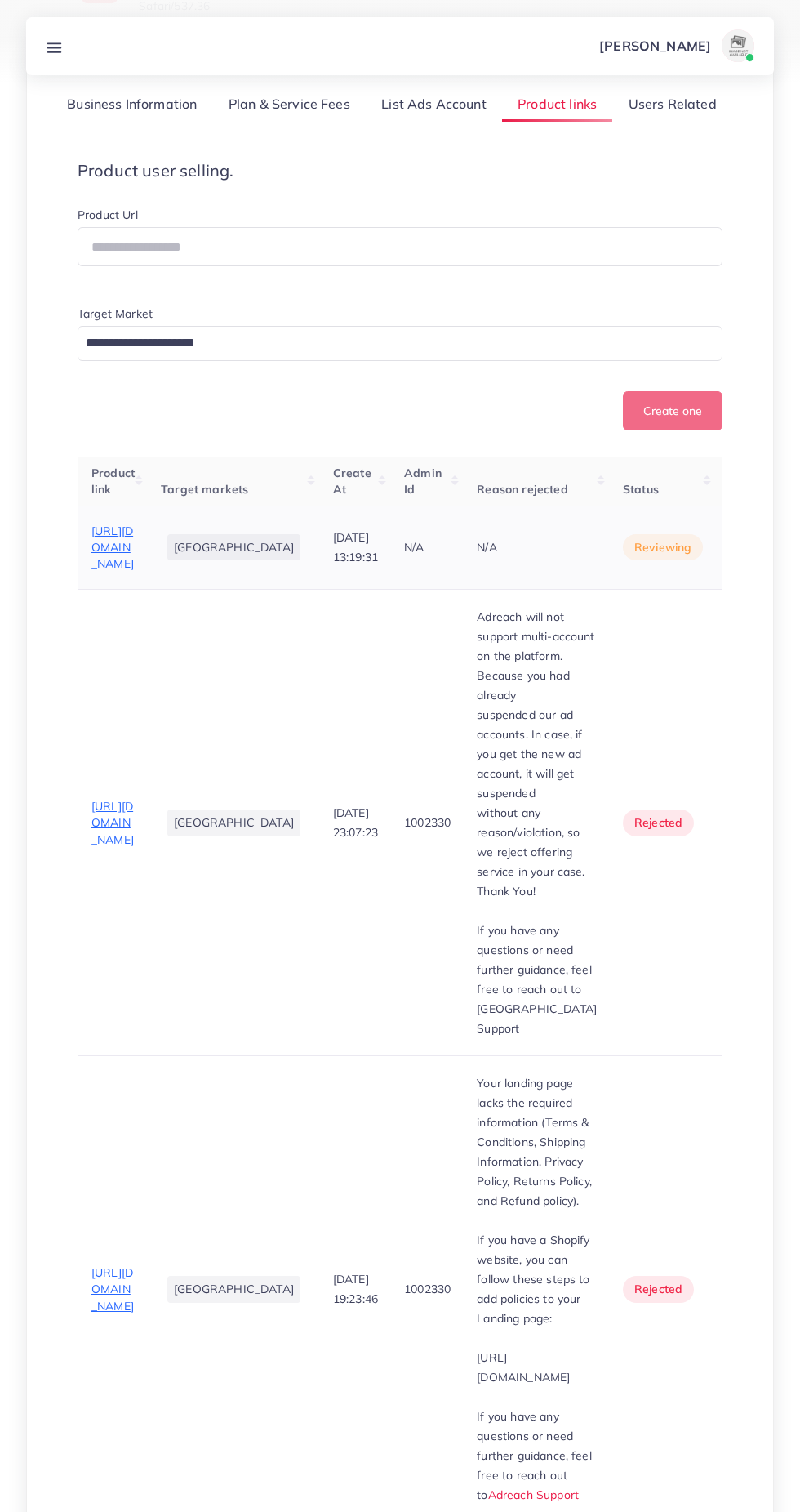
scroll to position [215, 0]
click at [115, 1264] on span "https://www.afamilymart.store/collections/mans-track-suits/products/2pcs-mens-f…" at bounding box center [113, 1288] width 42 height 49
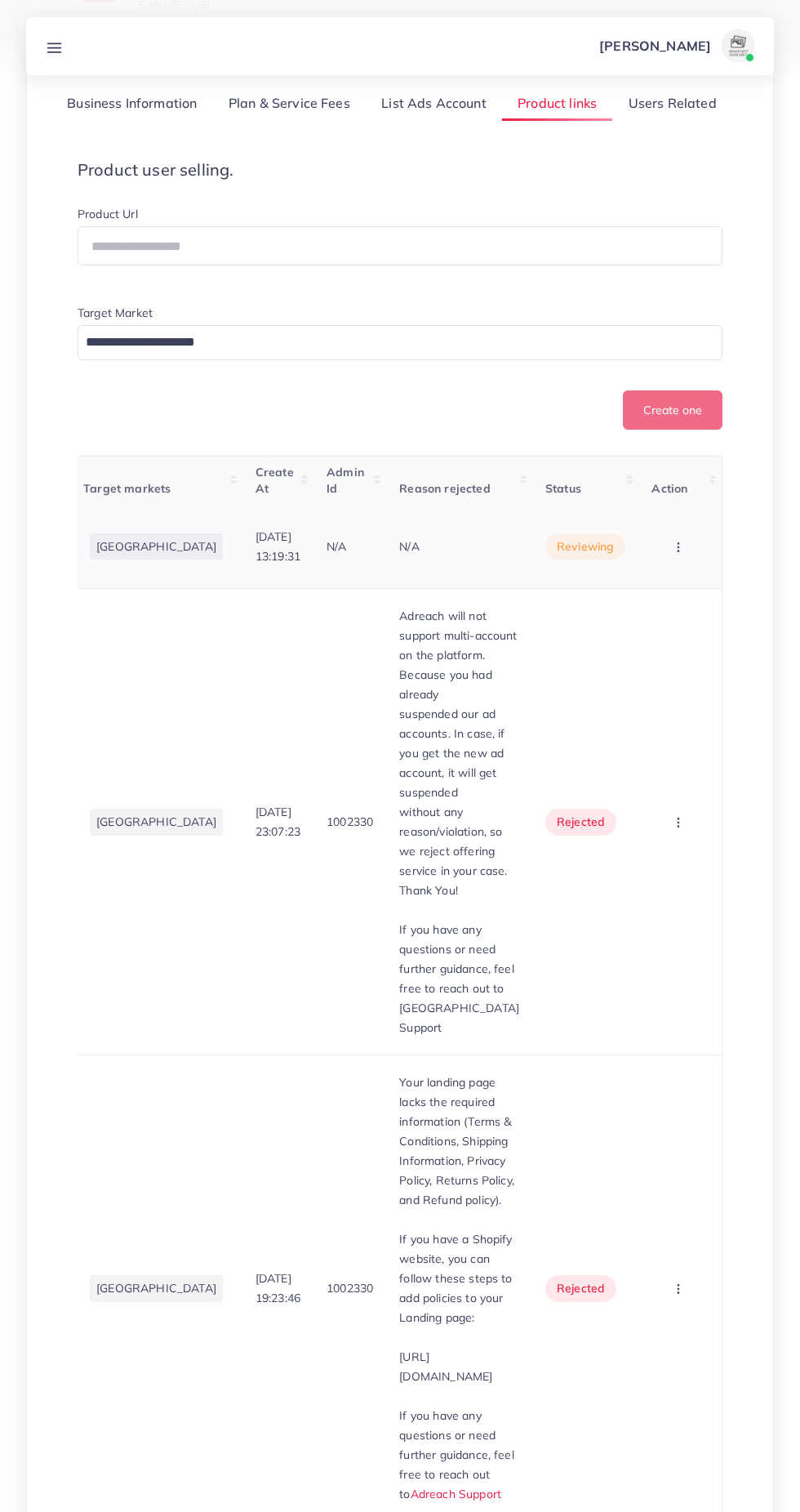
click at [679, 547] on circle "button" at bounding box center [678, 546] width 1 height 1
click at [686, 565] on button "button" at bounding box center [680, 546] width 57 height 37
click at [694, 565] on button "button" at bounding box center [680, 546] width 57 height 37
click at [645, 604] on span "Approve" at bounding box center [649, 596] width 54 height 17
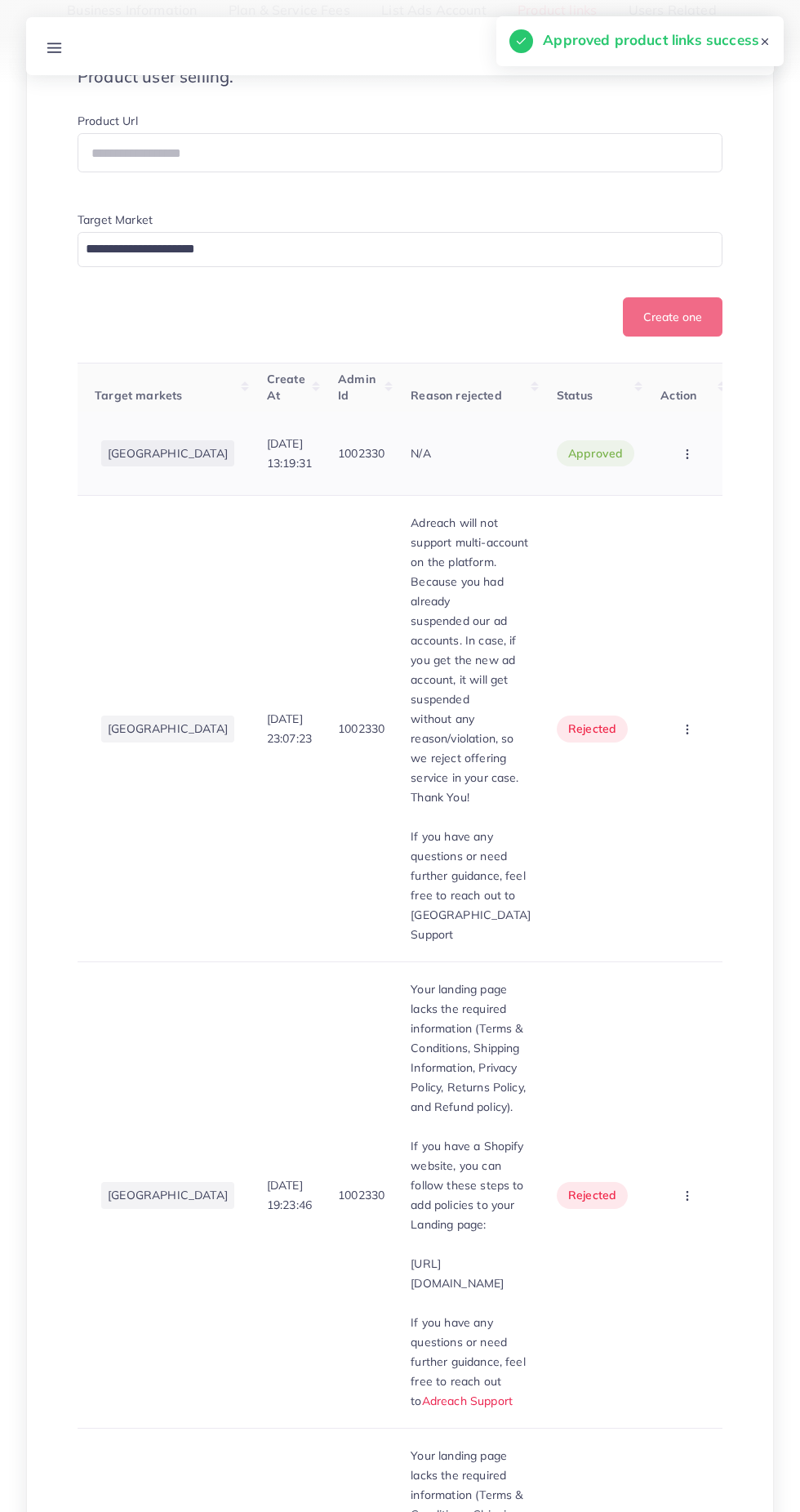
scroll to position [0, 147]
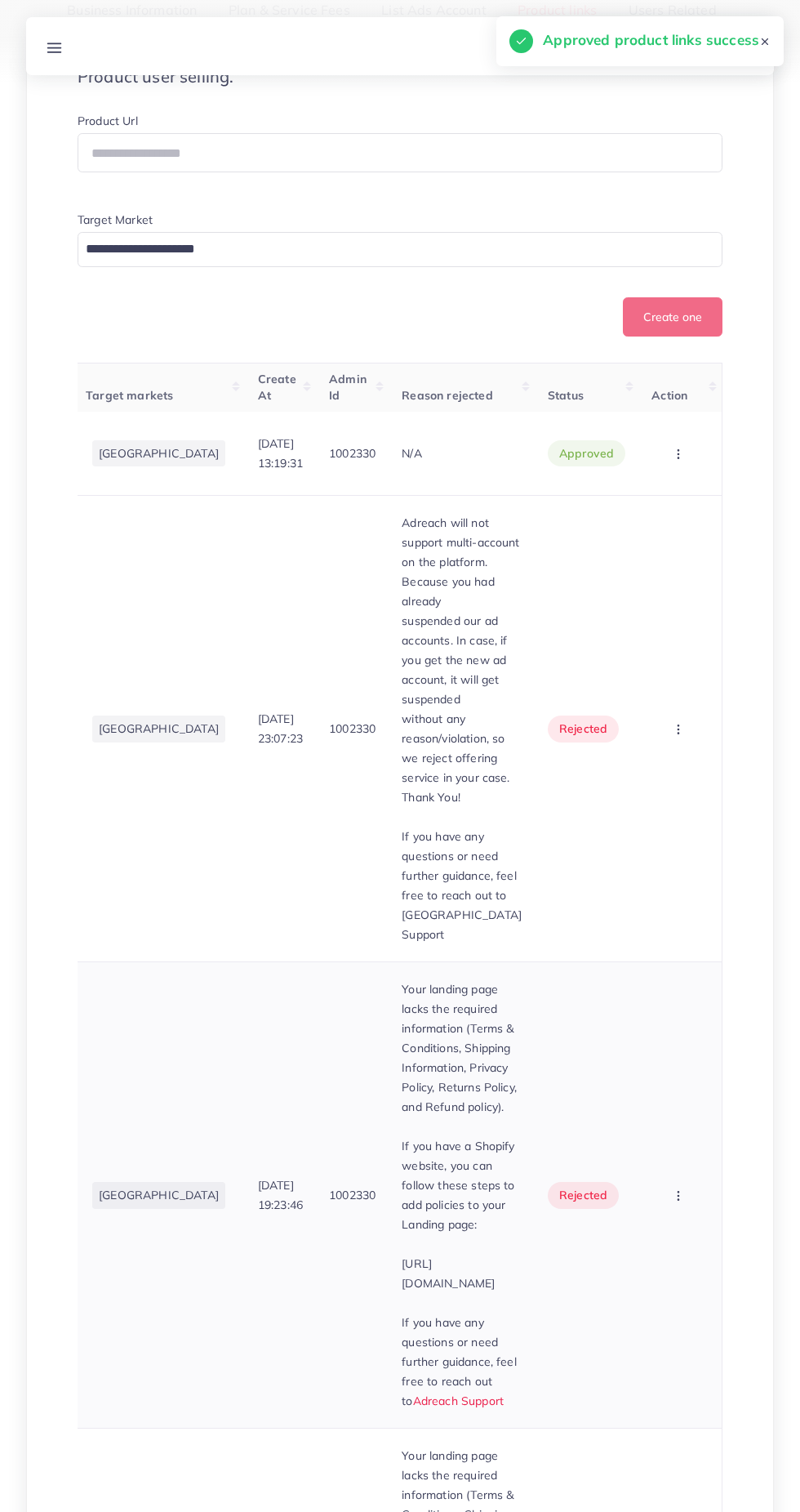
click at [678, 1195] on circle "button" at bounding box center [678, 1195] width 1 height 1
click at [660, 1237] on span "Approve" at bounding box center [649, 1245] width 54 height 17
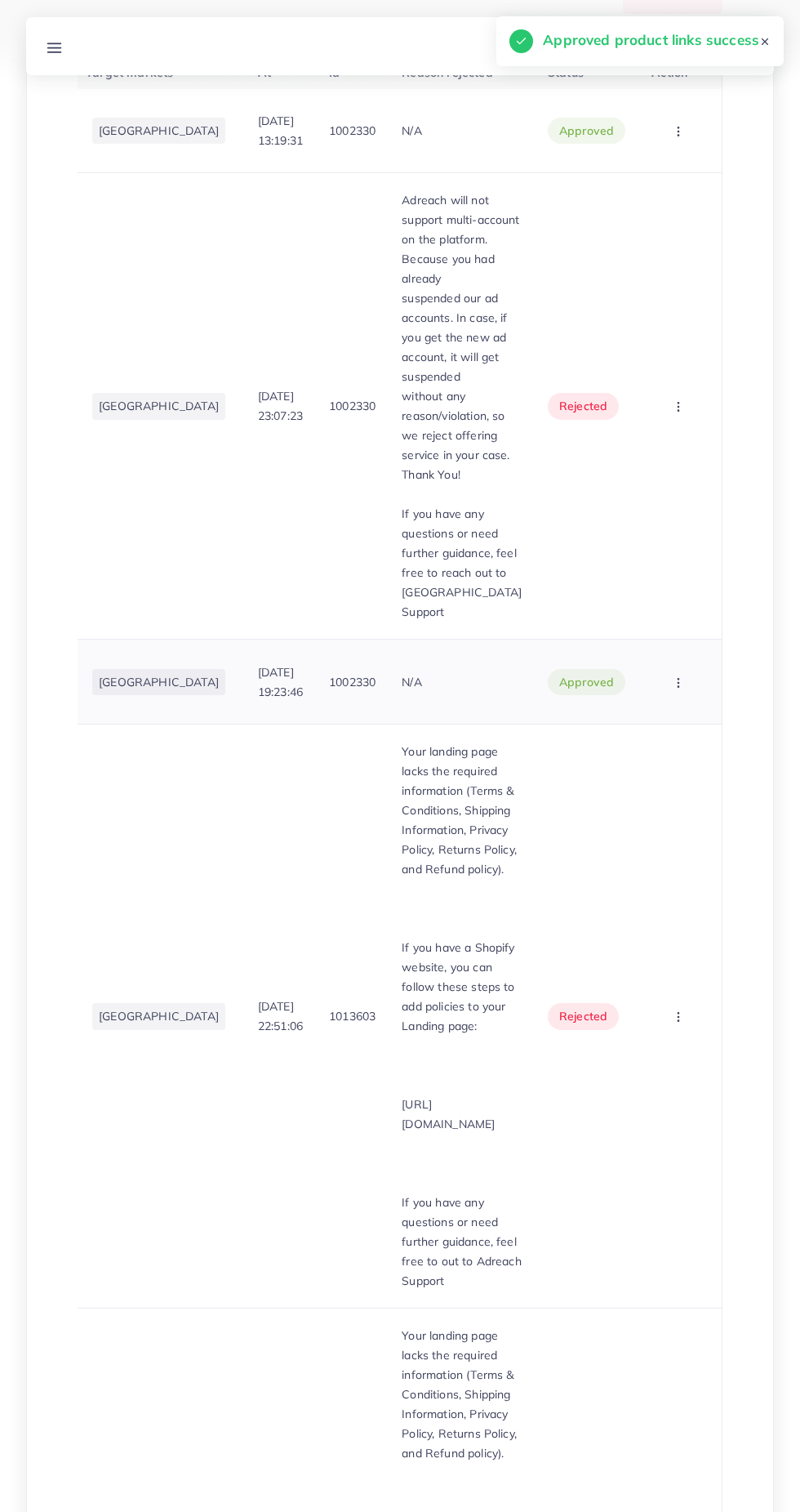
scroll to position [0, 0]
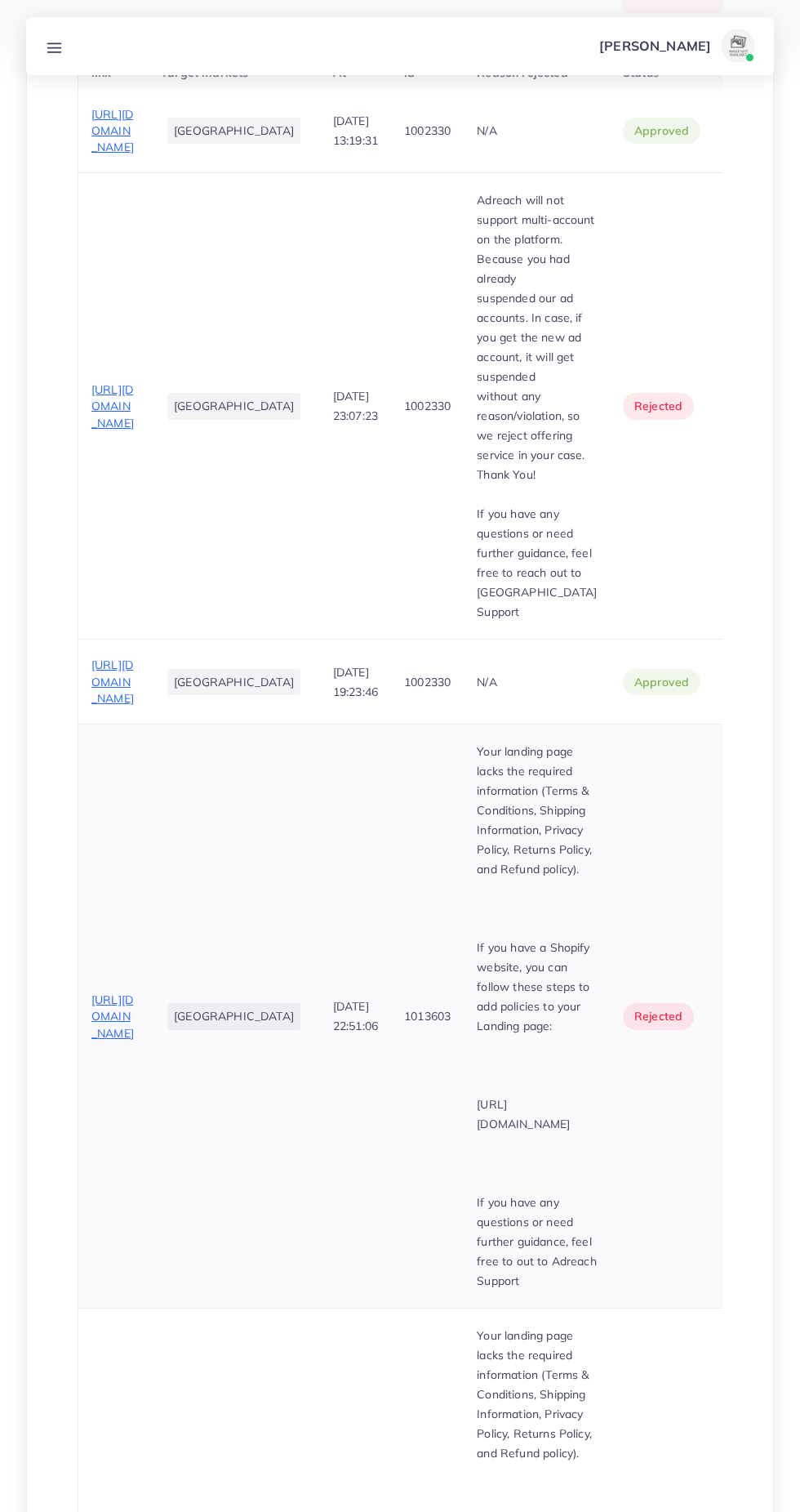
click at [123, 1040] on span "https://www.afamilymart.store/products/2pcs-unisex-polyester-printed-track-suit" at bounding box center [113, 1016] width 42 height 49
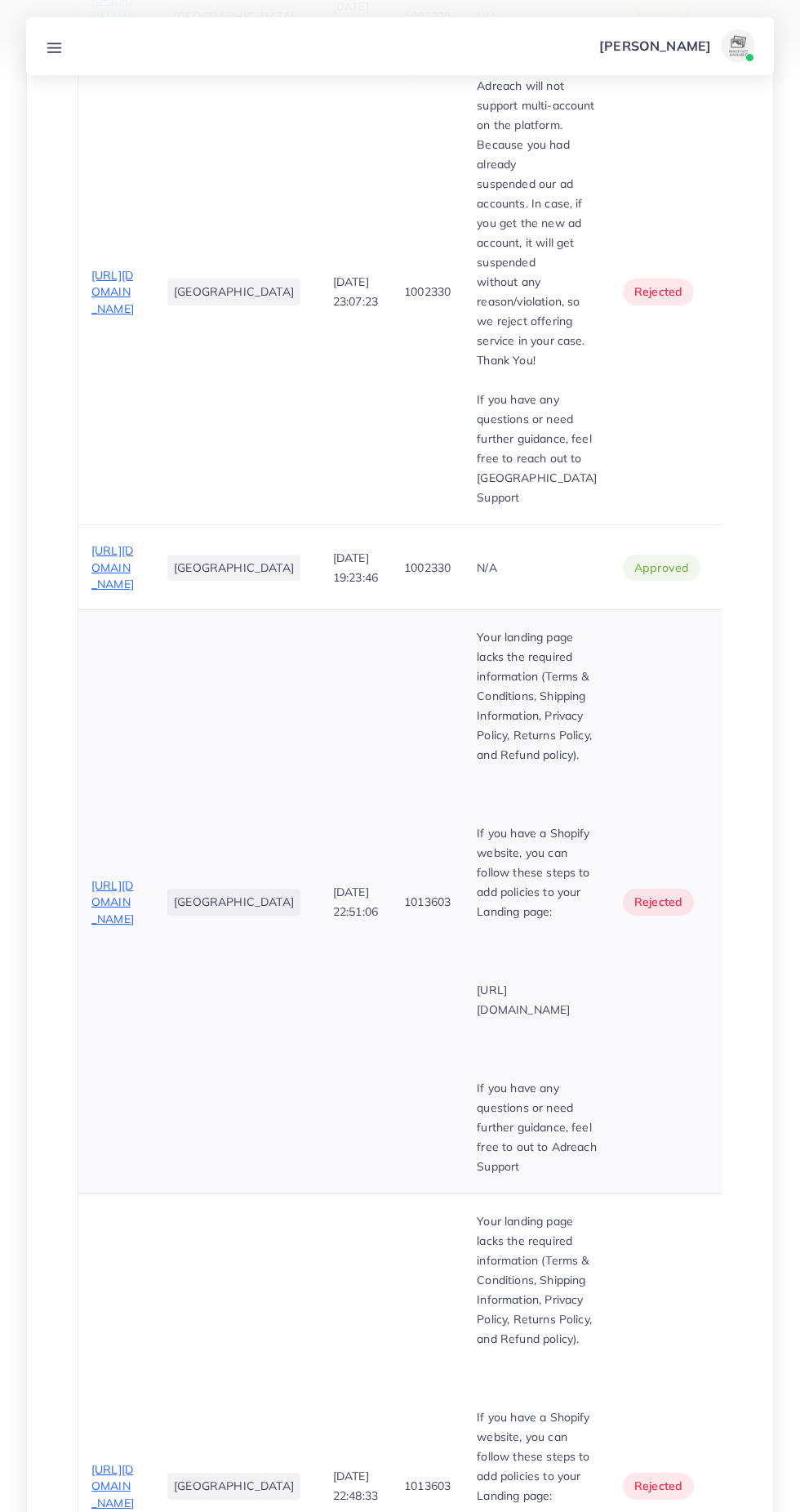
scroll to position [0, 144]
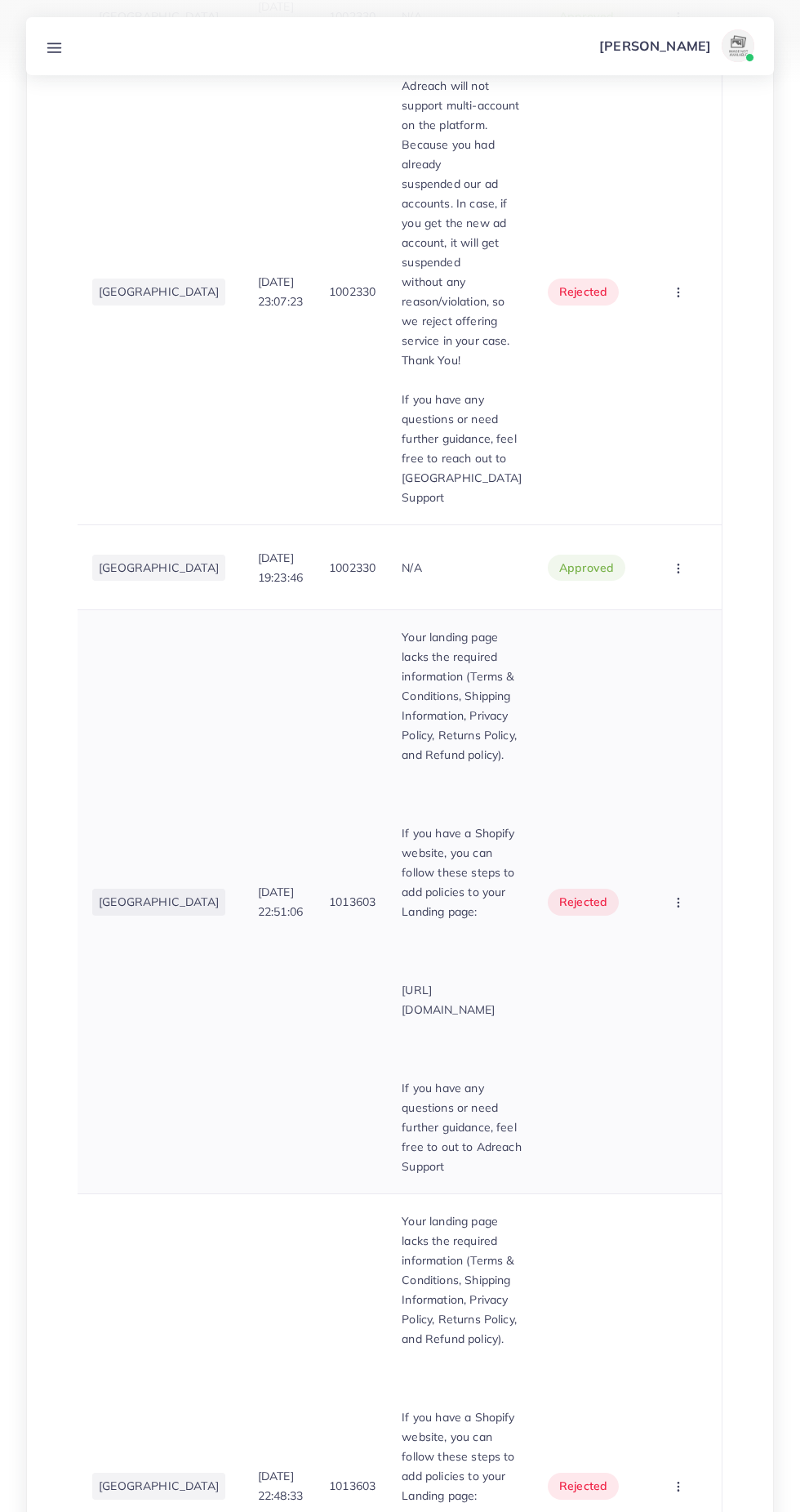
click at [679, 899] on circle "button" at bounding box center [678, 898] width 1 height 1
click at [674, 960] on span "Approve" at bounding box center [649, 951] width 54 height 17
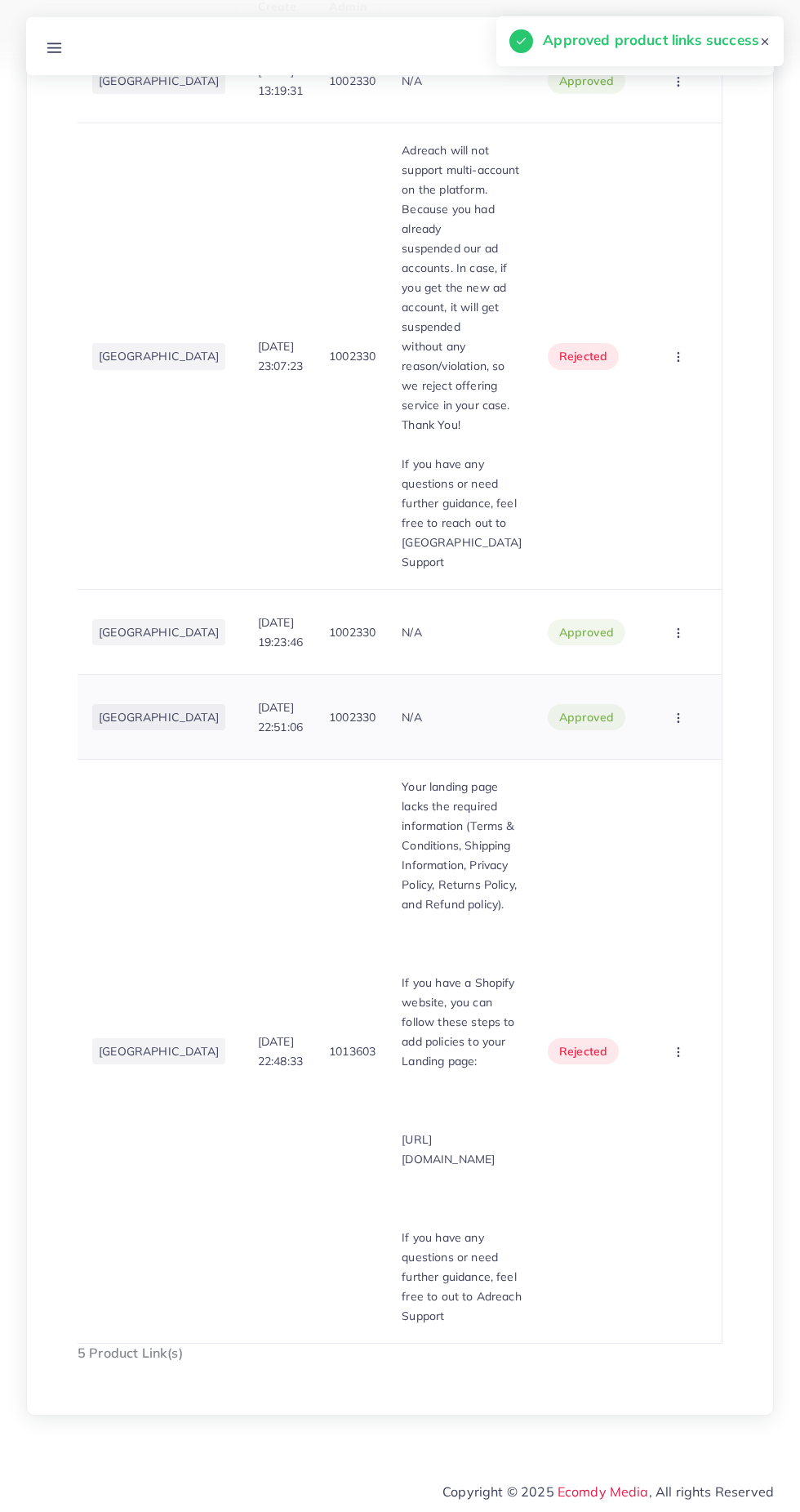
scroll to position [0, 0]
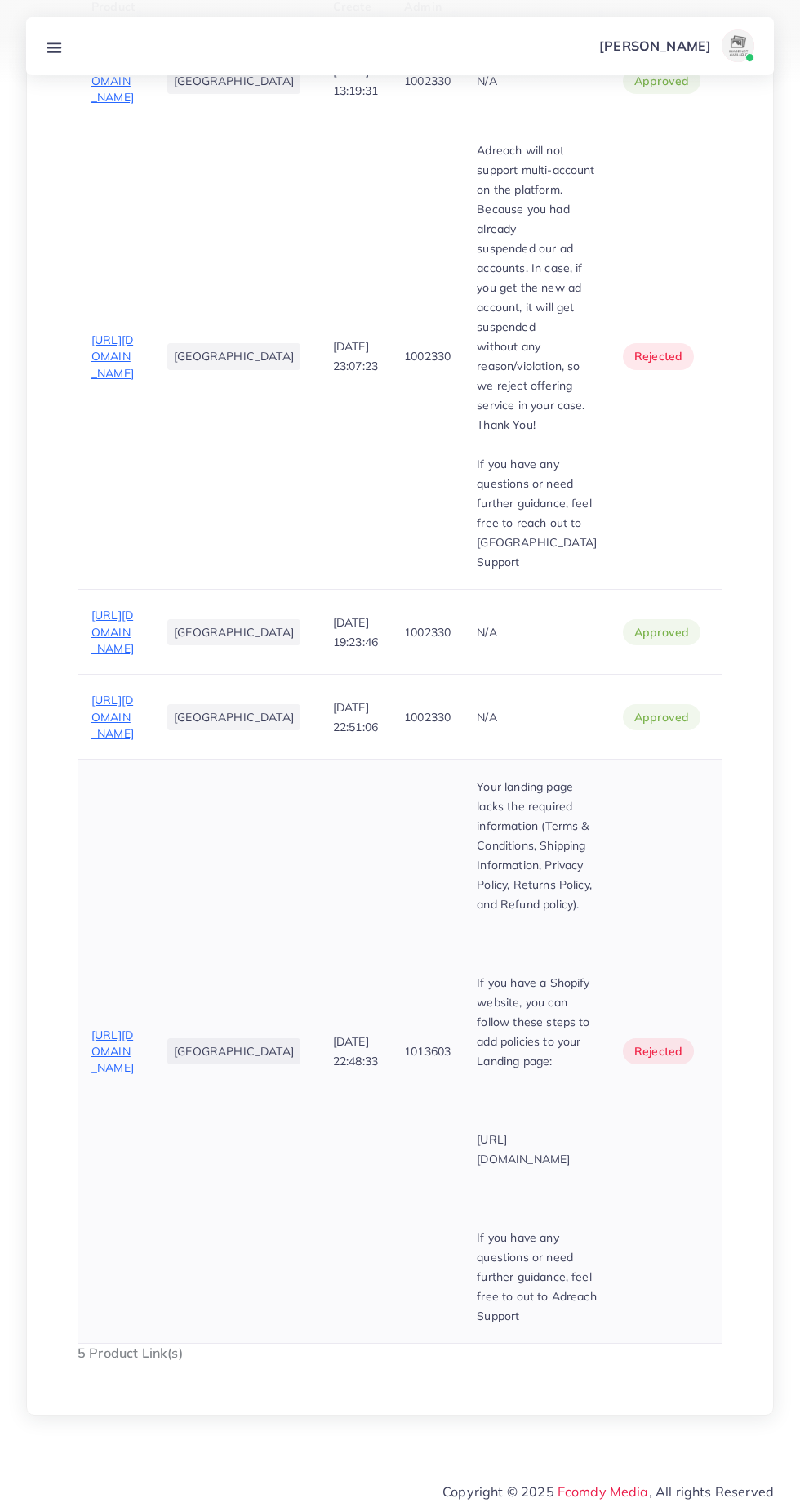
click at [108, 1075] on span "https://www.afamilymart.store/products/2pcs-mens-fleece-printed-sweatshirt-trac…" at bounding box center [113, 1052] width 42 height 49
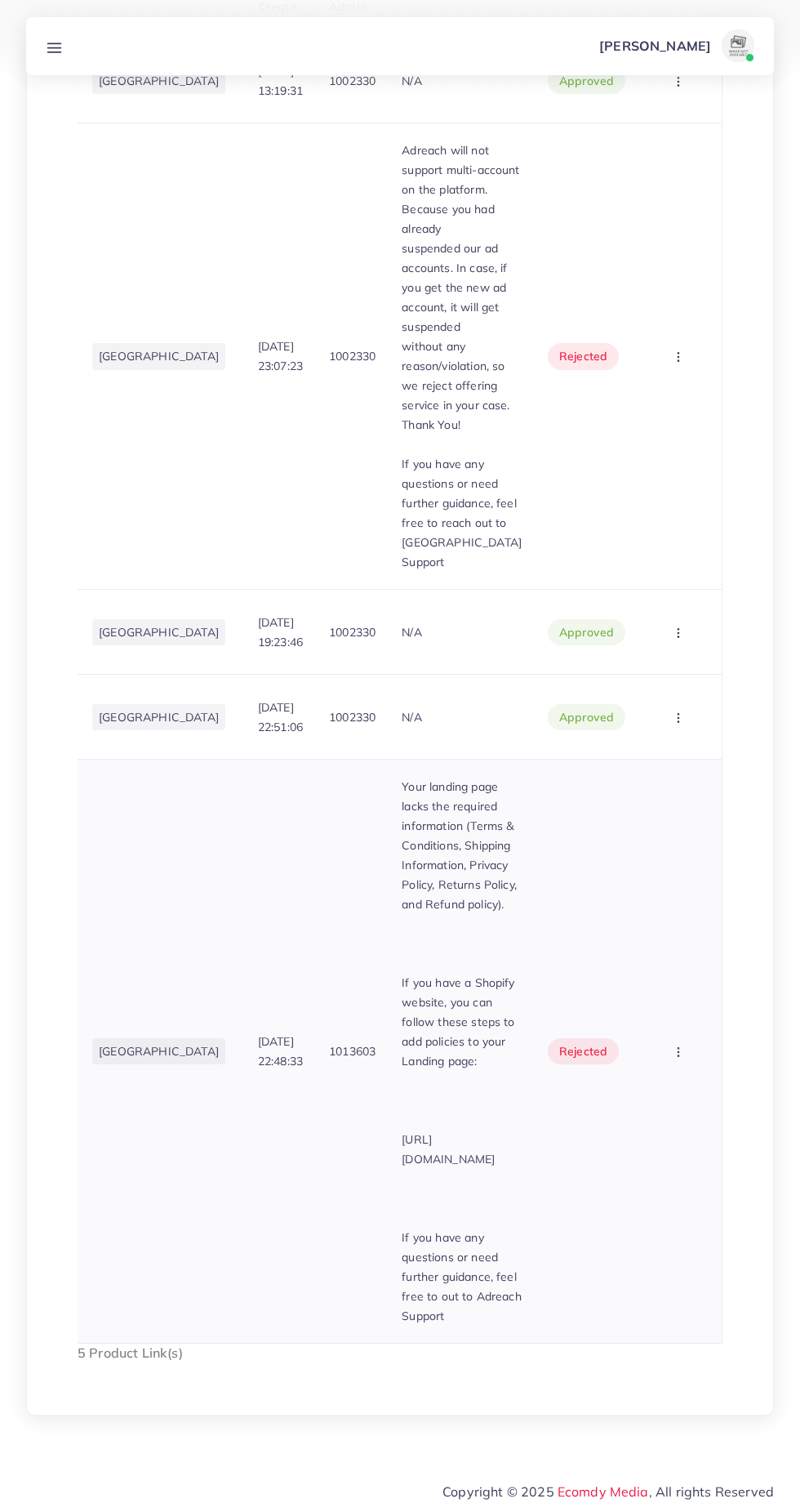
scroll to position [0, 144]
click at [679, 1052] on circle "button" at bounding box center [678, 1052] width 1 height 1
click at [675, 1109] on span "Approve" at bounding box center [649, 1101] width 54 height 17
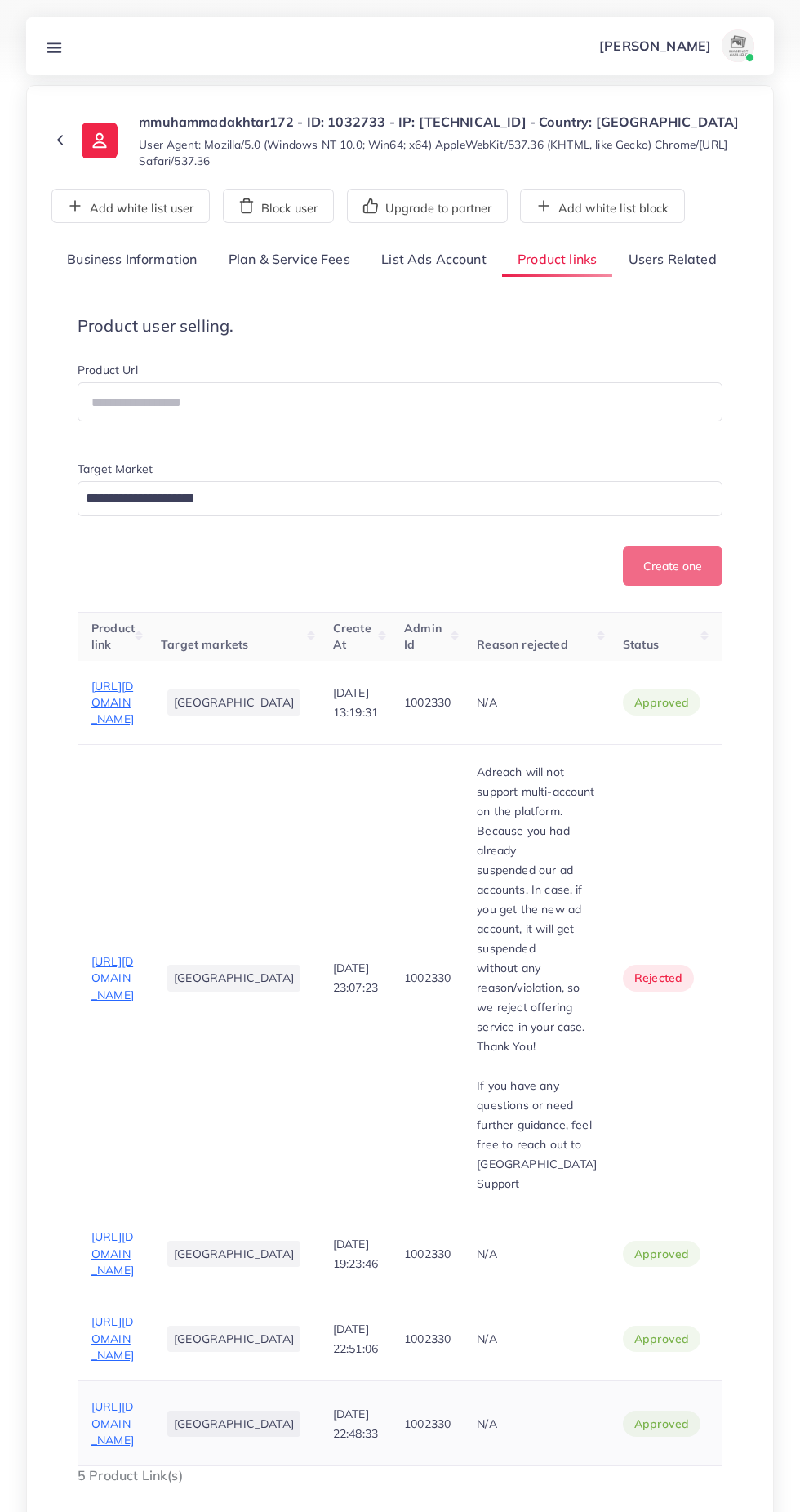
scroll to position [0, 0]
